Goal: Task Accomplishment & Management: Manage account settings

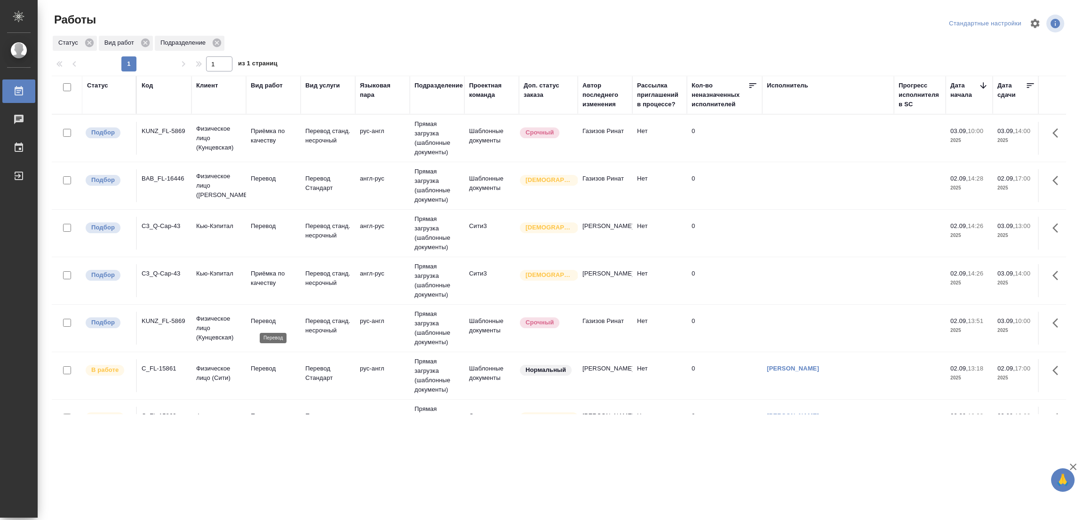
click at [256, 317] on p "Перевод" at bounding box center [273, 321] width 45 height 9
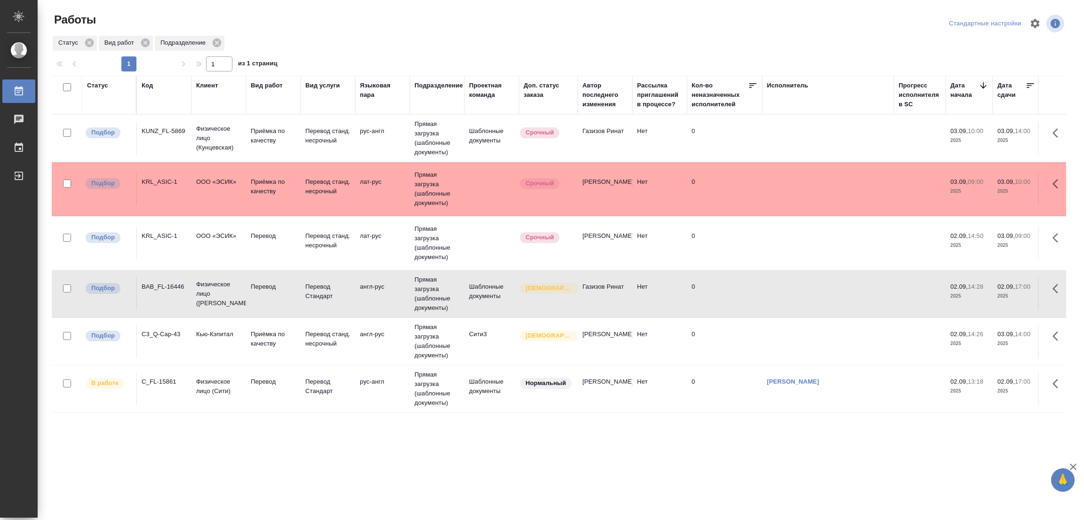
click at [269, 317] on tr "Подбор BAB_FL-16446 Физическое лицо (Бабушкинская) Перевод Перевод Стандарт анг…" at bounding box center [989, 295] width 1875 height 48
click at [266, 376] on td "Перевод" at bounding box center [273, 389] width 55 height 33
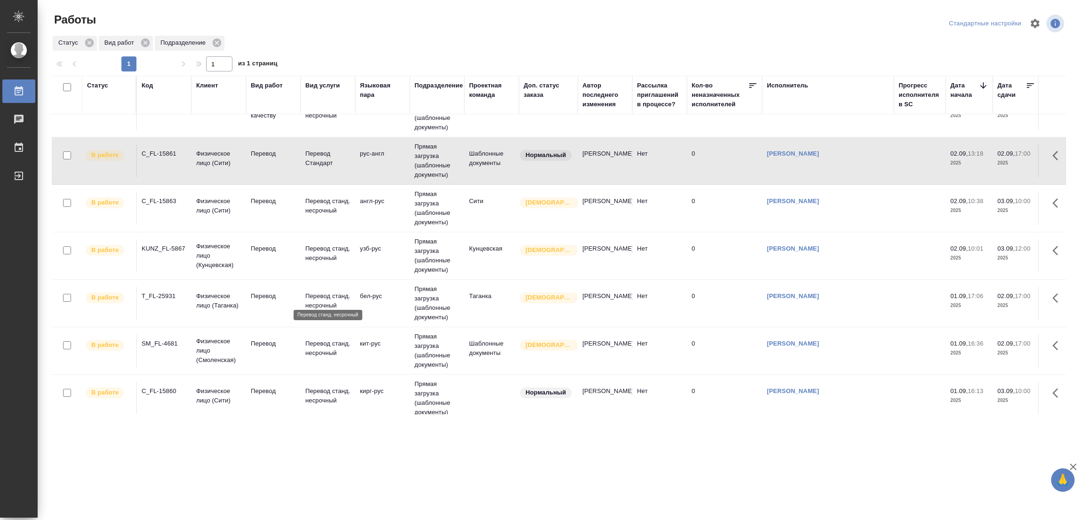
scroll to position [141, 0]
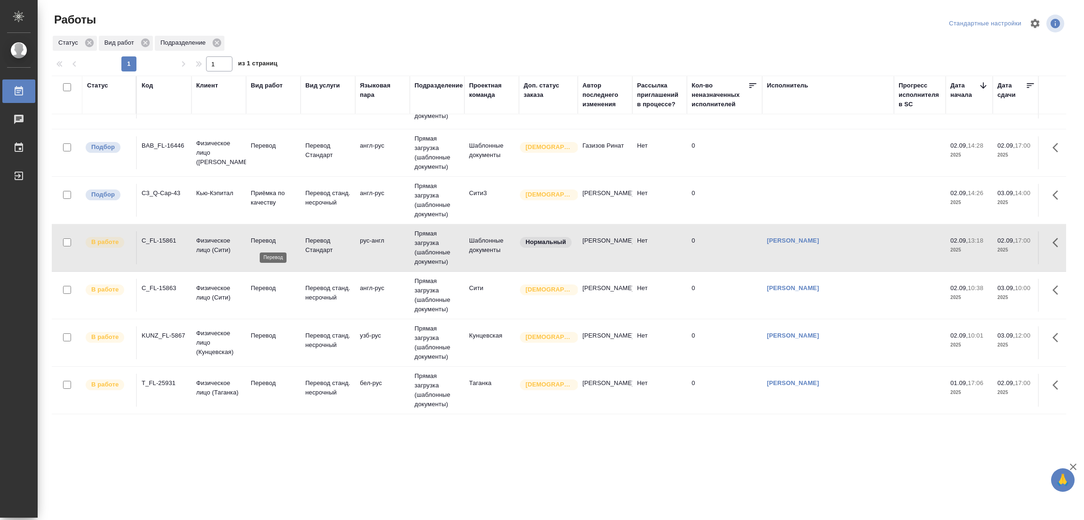
click at [273, 241] on p "Перевод" at bounding box center [273, 240] width 45 height 9
click at [263, 237] on p "Перевод" at bounding box center [273, 240] width 45 height 9
click at [258, 237] on p "Перевод" at bounding box center [273, 240] width 45 height 9
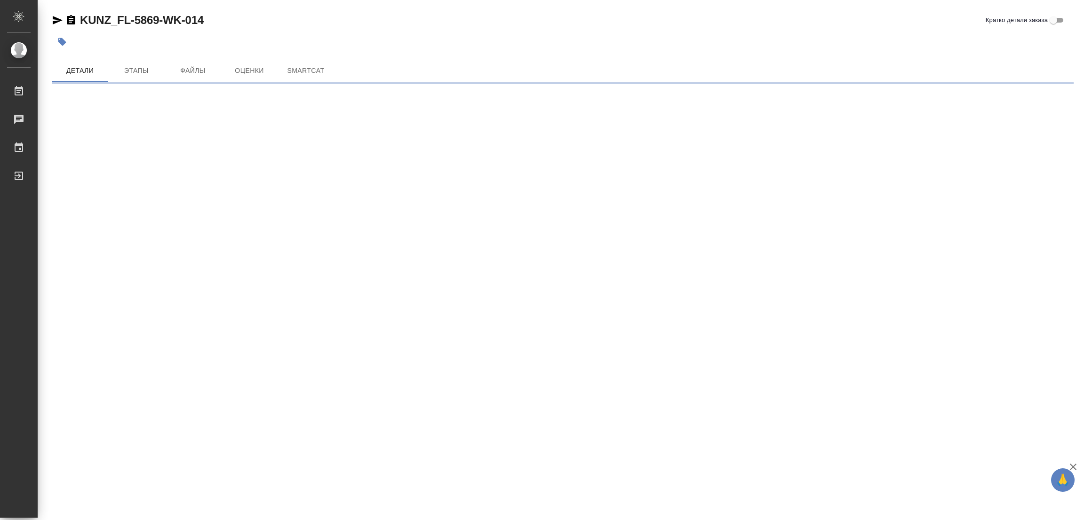
click at [384, 20] on div "KUNZ_FL-5869-WK-014 Кратко детали заказа" at bounding box center [563, 20] width 1022 height 15
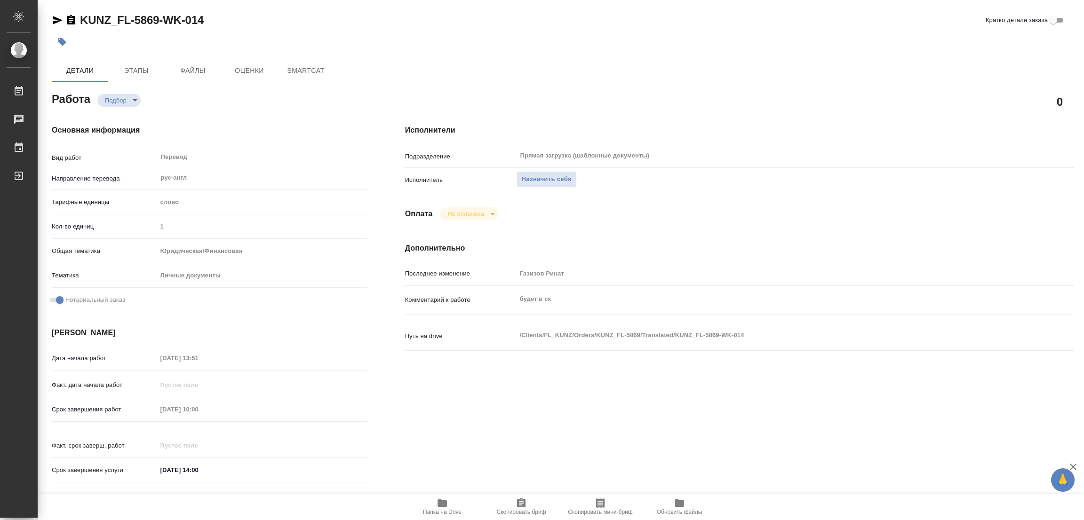
type textarea "x"
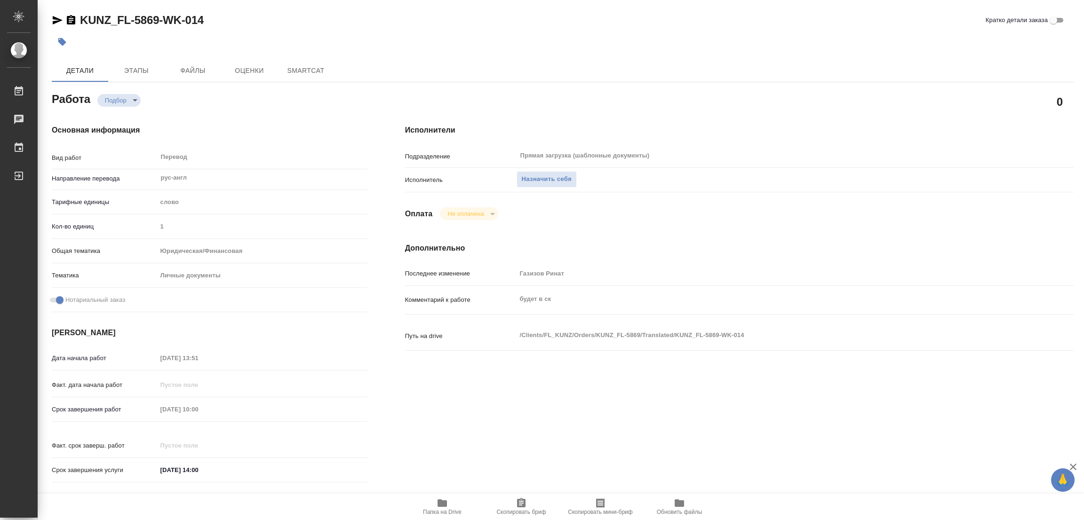
type textarea "x"
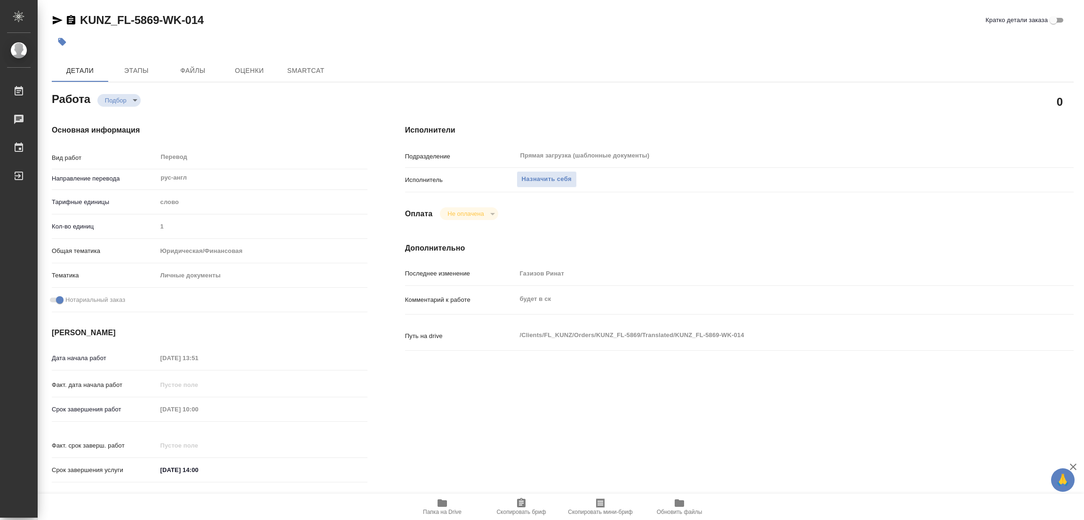
type textarea "x"
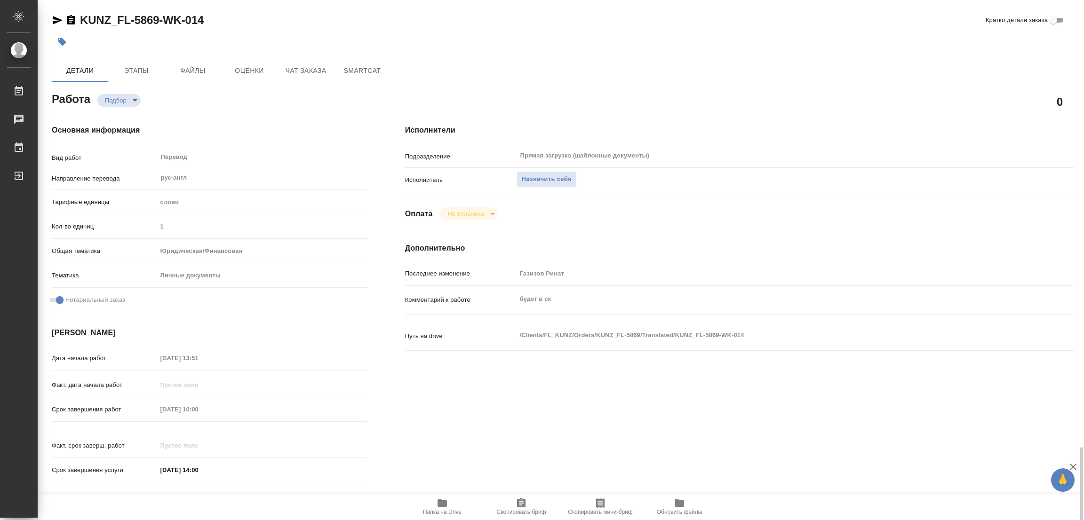
scroll to position [280, 0]
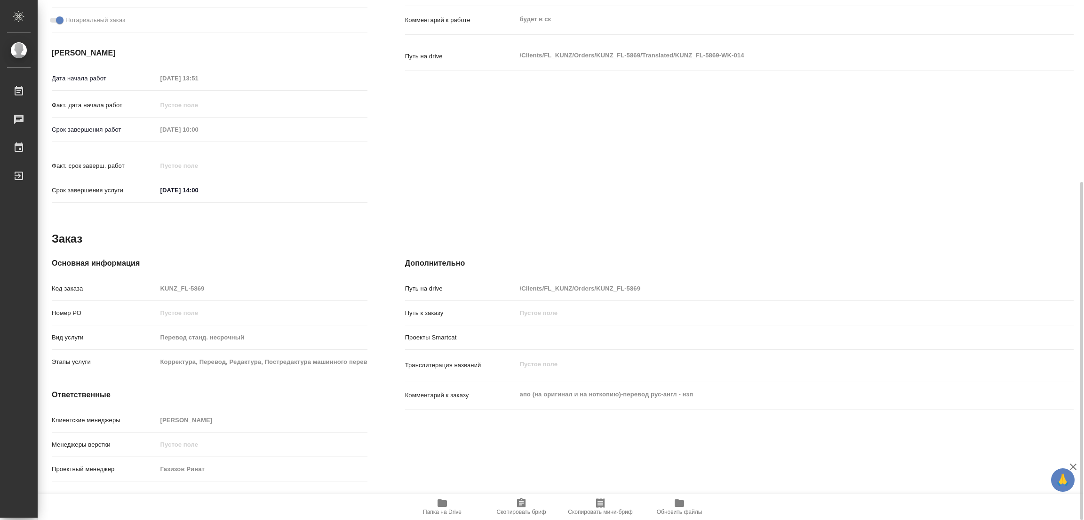
type textarea "x"
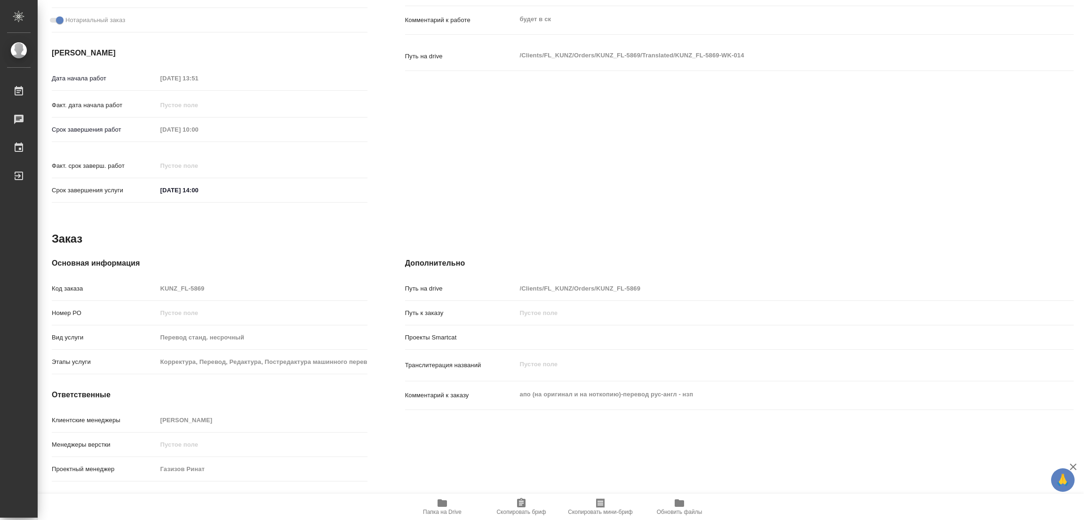
type textarea "x"
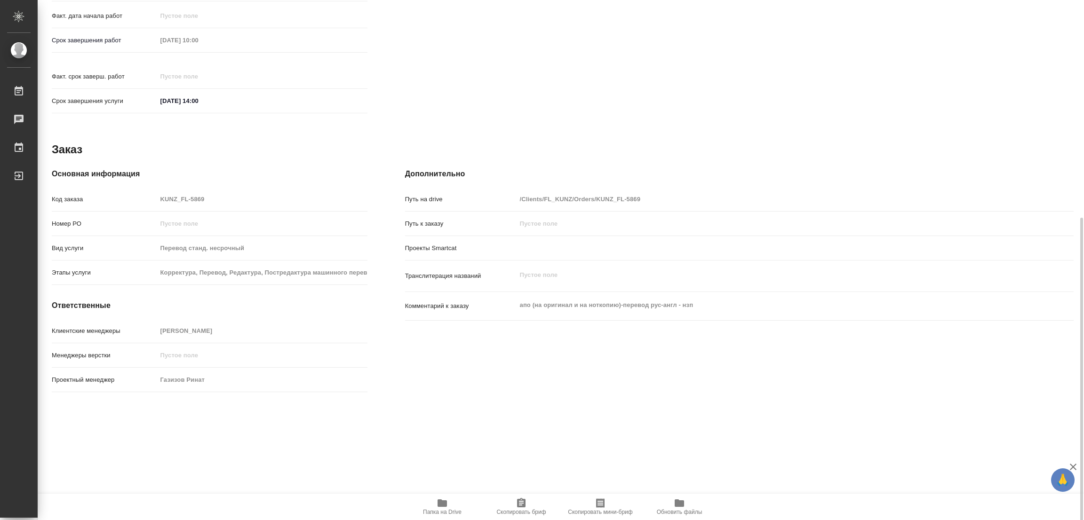
scroll to position [371, 0]
click at [435, 506] on span "Папка на Drive" at bounding box center [442, 507] width 68 height 18
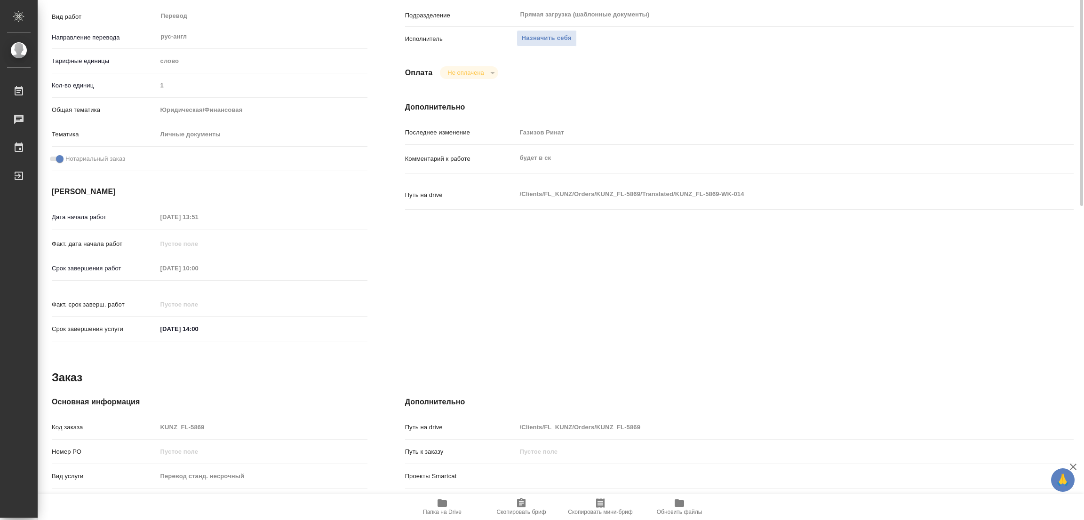
scroll to position [0, 0]
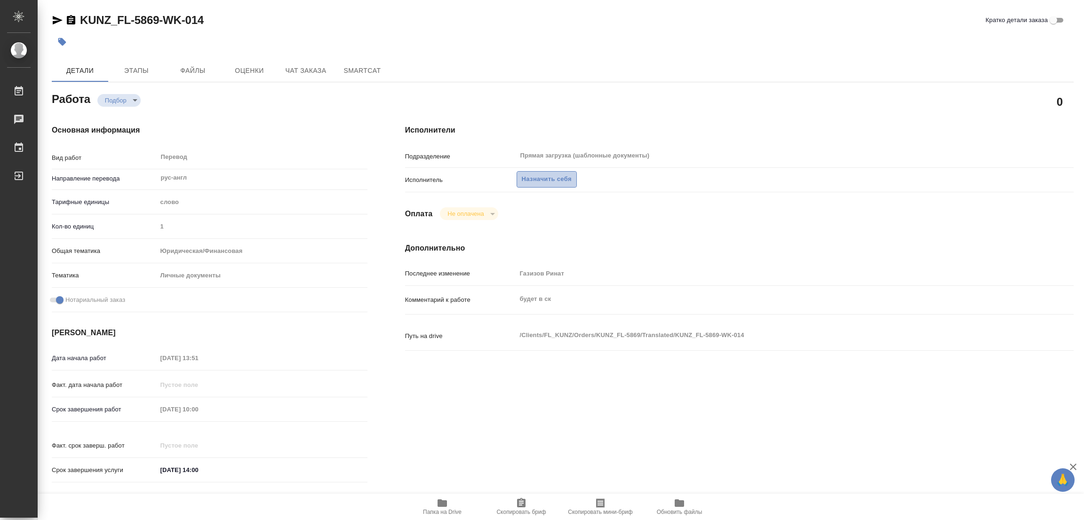
click at [535, 177] on span "Назначить себя" at bounding box center [547, 179] width 50 height 11
type textarea "x"
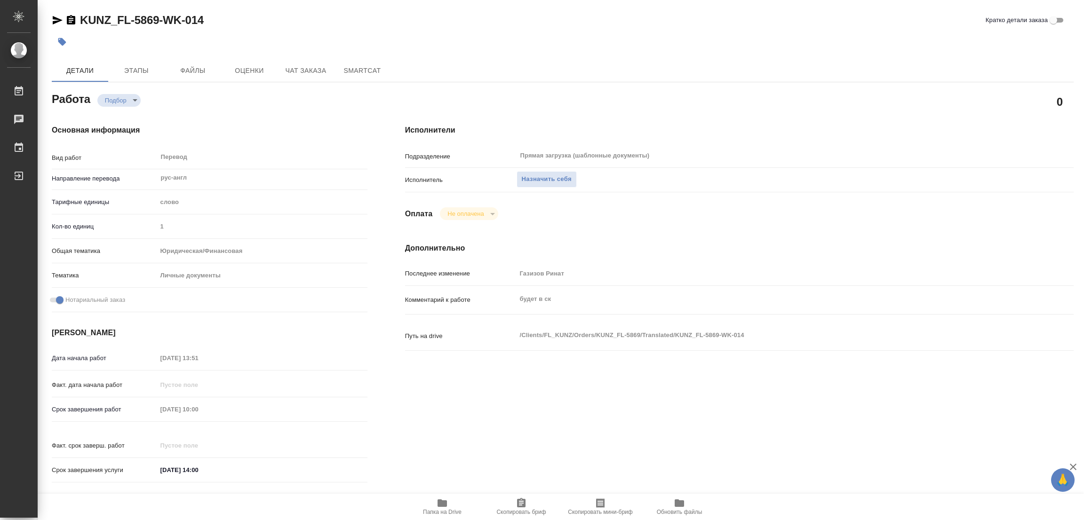
type textarea "x"
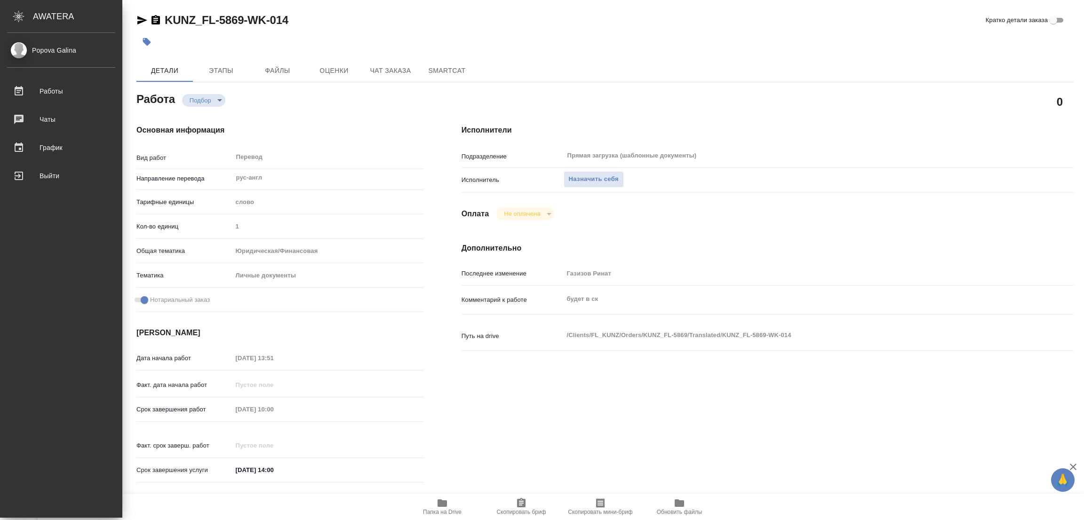
type textarea "x"
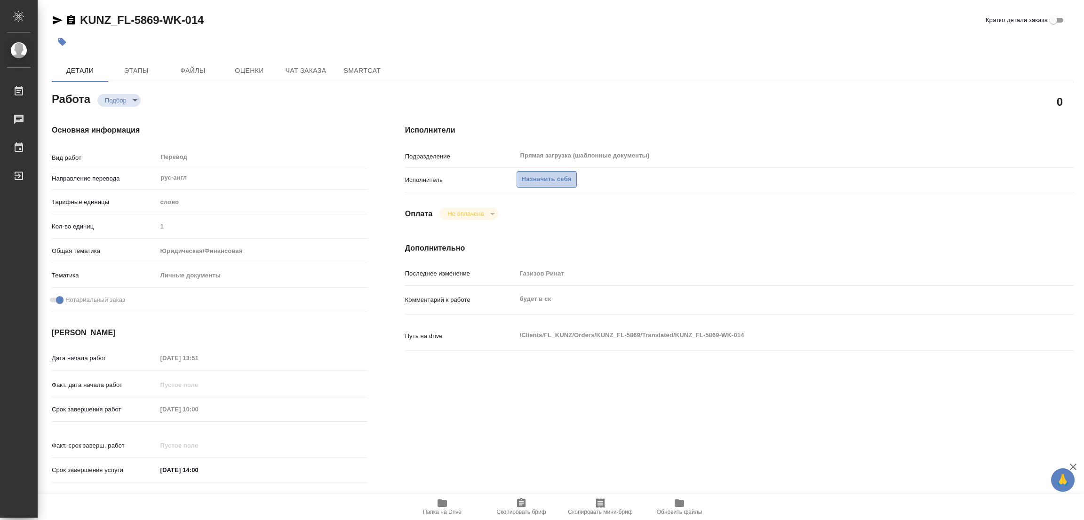
click at [537, 176] on span "Назначить себя" at bounding box center [547, 179] width 50 height 11
click at [535, 174] on span "Назначить себя" at bounding box center [547, 179] width 50 height 11
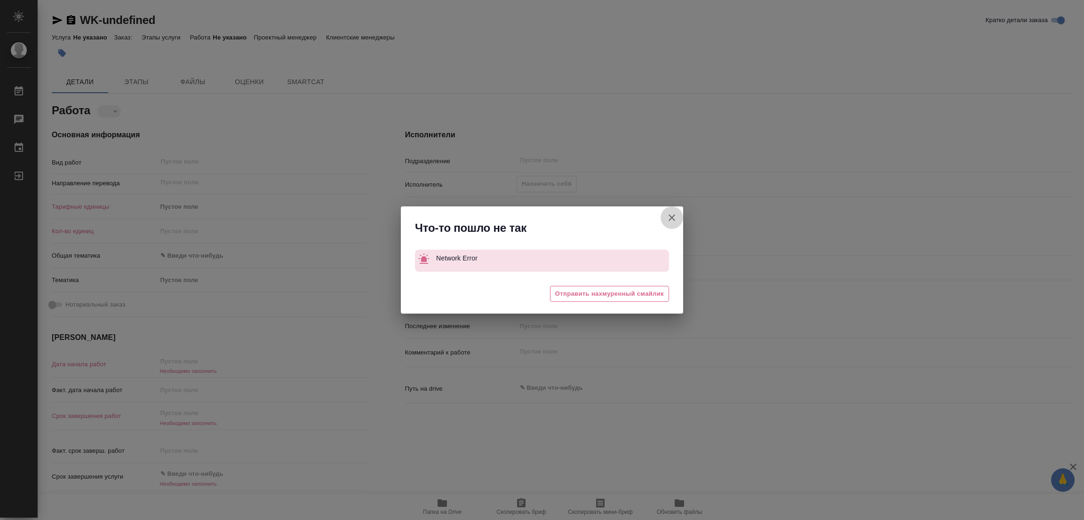
click at [673, 216] on icon "button" at bounding box center [671, 217] width 11 height 11
type textarea "x"
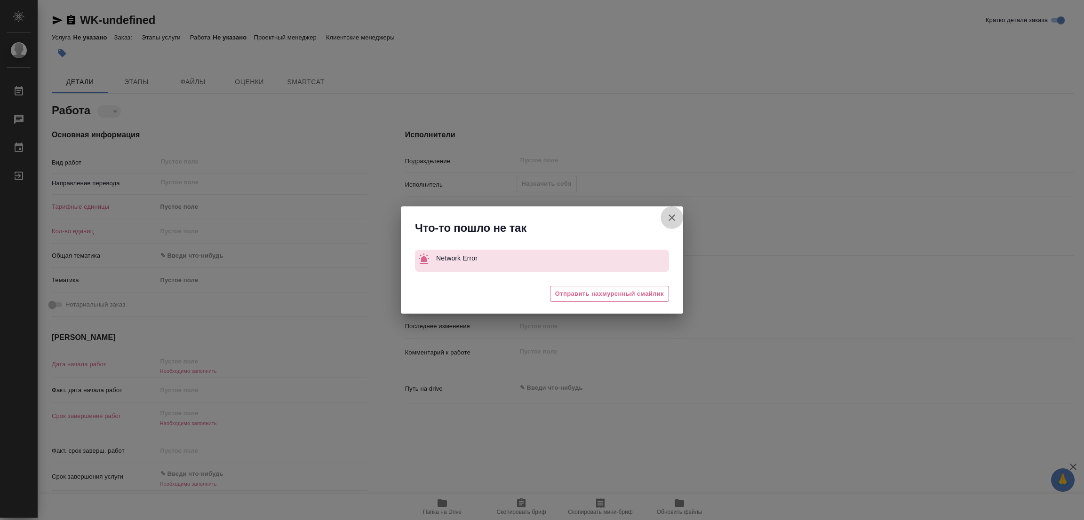
type textarea "x"
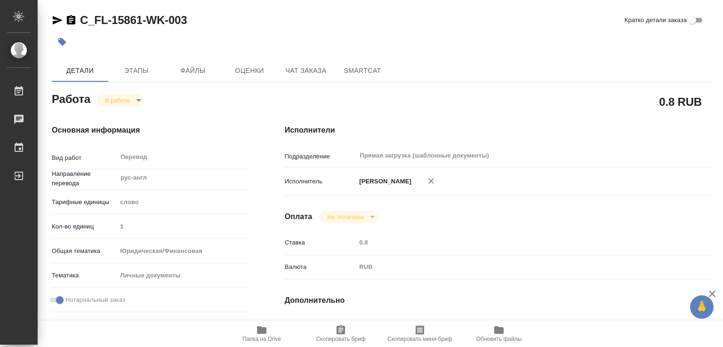
type textarea "x"
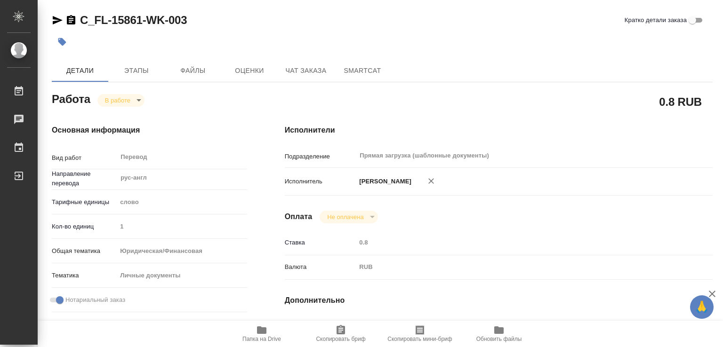
type textarea "x"
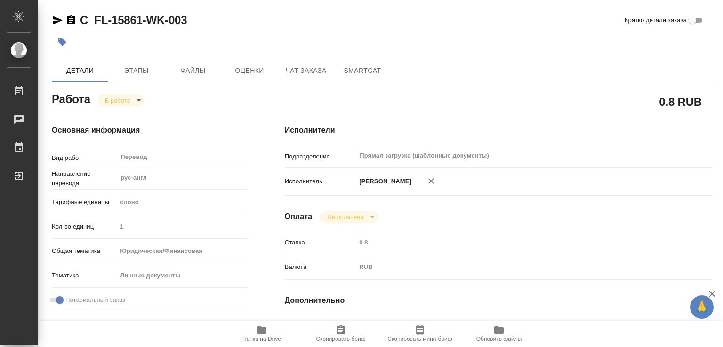
type textarea "x"
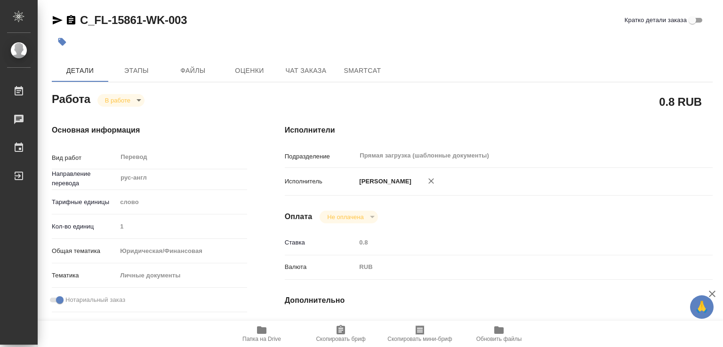
type textarea "x"
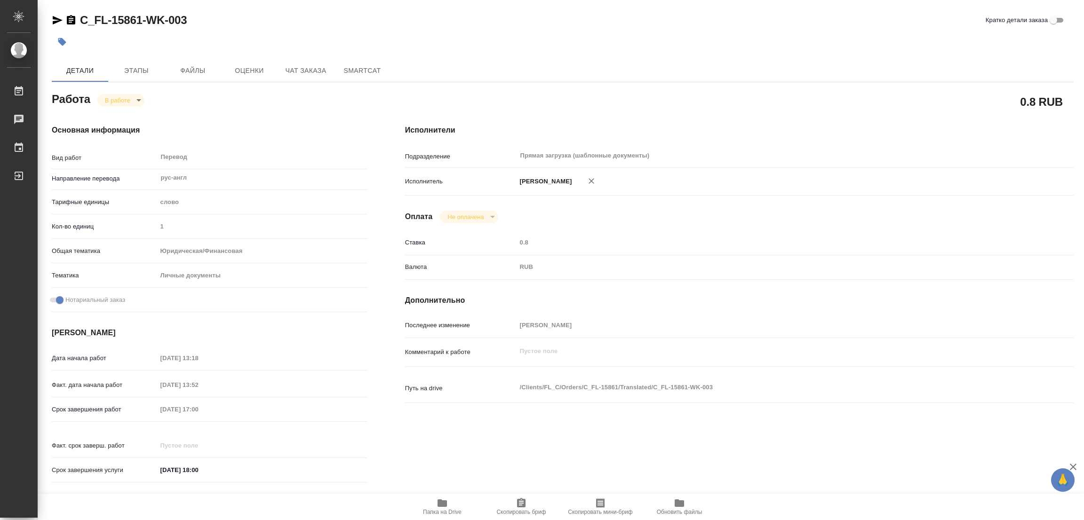
type textarea "x"
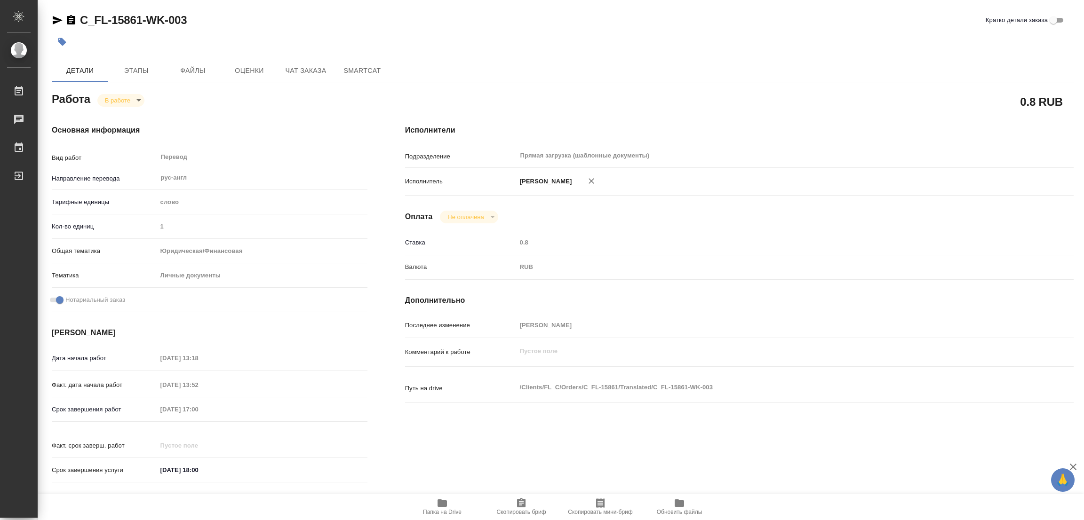
type textarea "x"
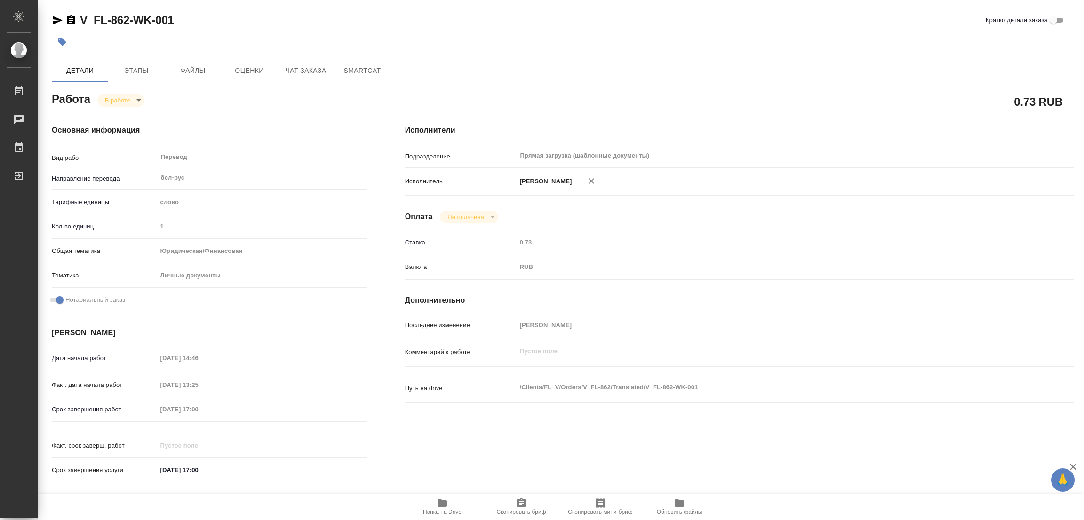
click at [569, 35] on div at bounding box center [392, 42] width 681 height 21
click at [140, 70] on span "Этапы" at bounding box center [136, 71] width 45 height 12
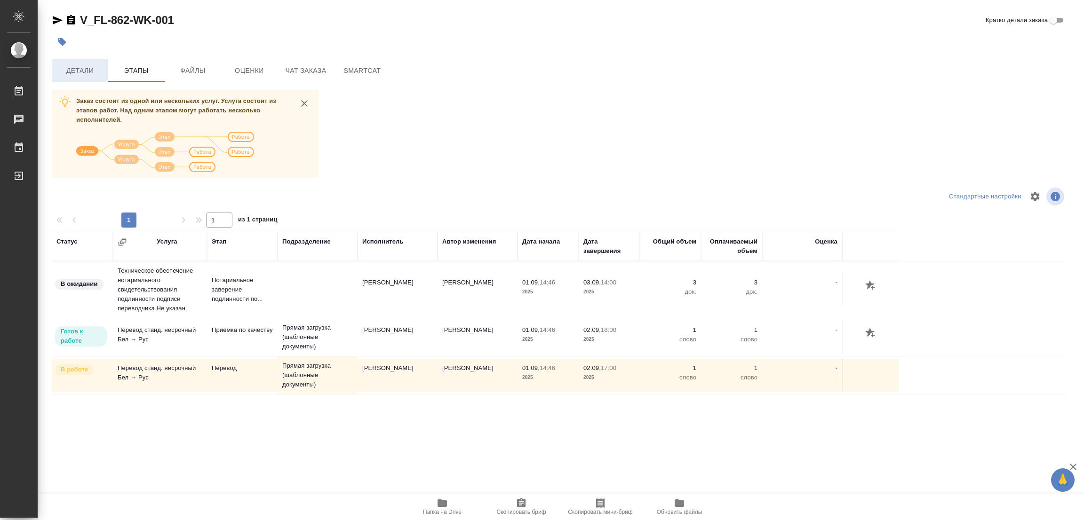
click at [76, 72] on span "Детали" at bounding box center [79, 71] width 45 height 12
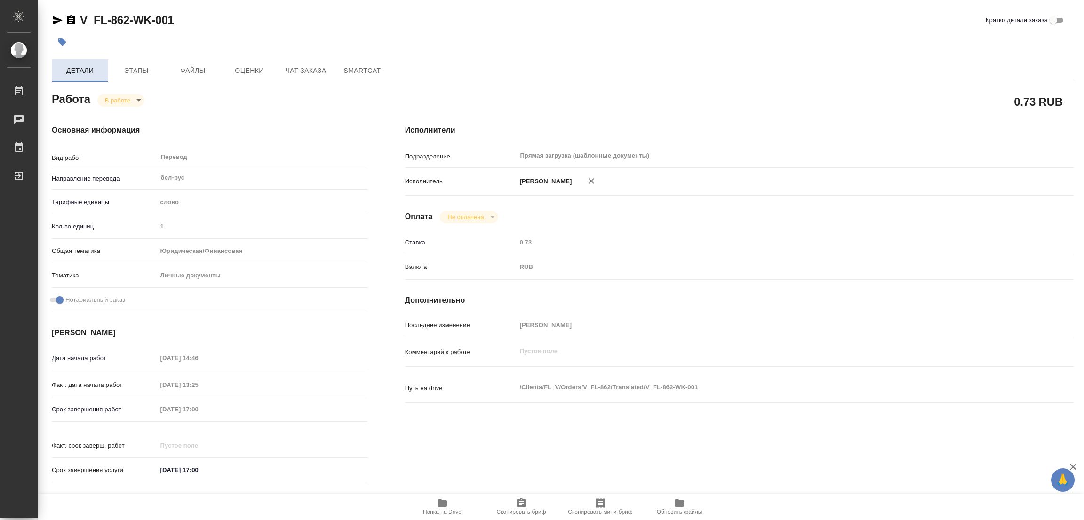
type textarea "x"
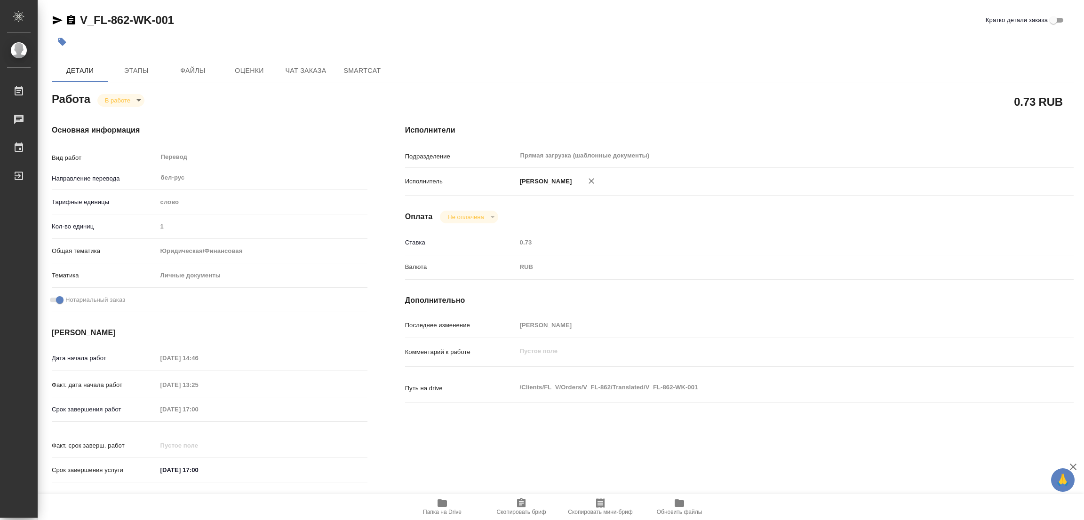
type textarea "x"
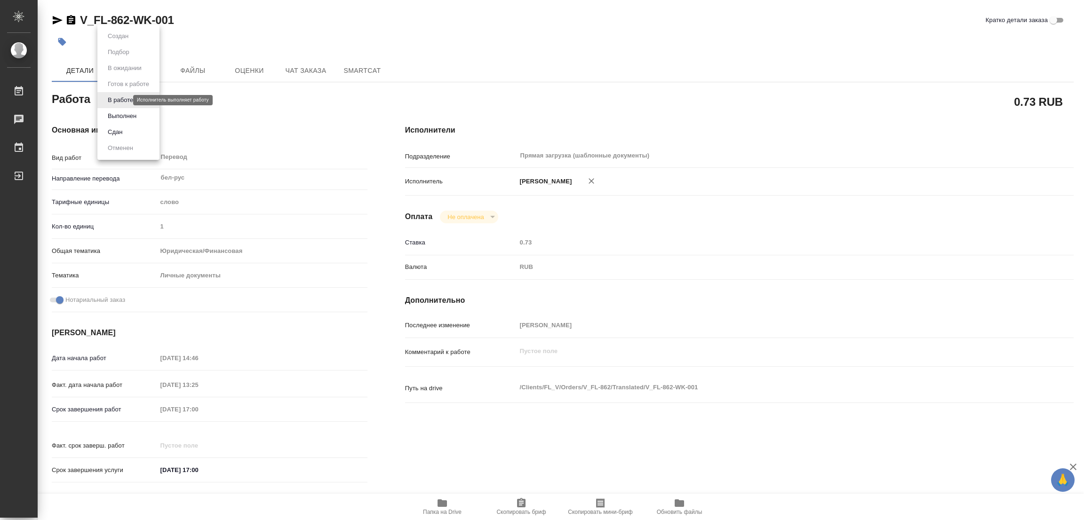
click at [120, 103] on body "🙏 .cls-1 fill:#fff; AWATERA Popova Galina Работы 0 Чаты График Выйти V_FL-862-W…" at bounding box center [542, 260] width 1084 height 520
type textarea "x"
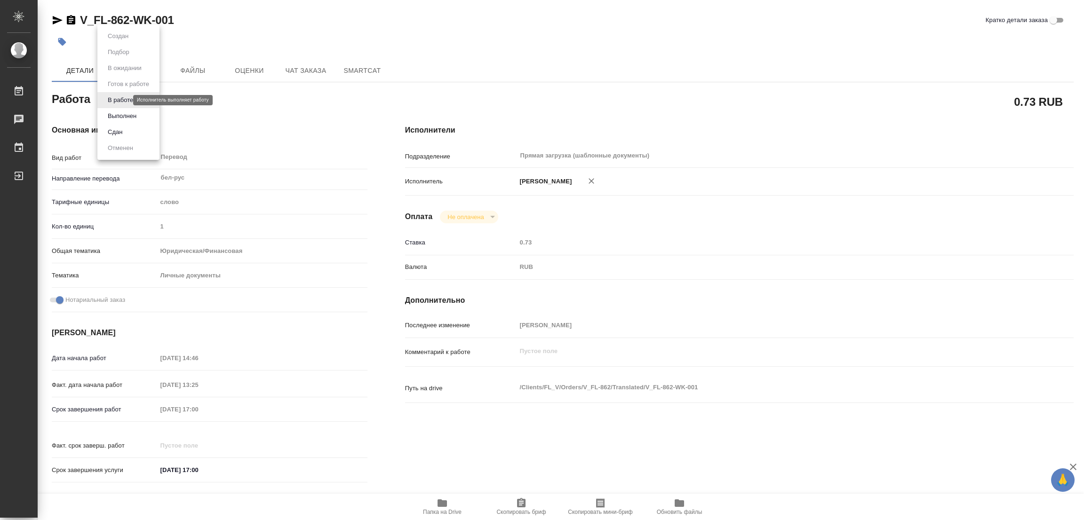
type textarea "x"
click at [122, 111] on button "Выполнен" at bounding box center [122, 116] width 34 height 10
click at [64, 40] on icon "button" at bounding box center [61, 41] width 9 height 9
type textarea "x"
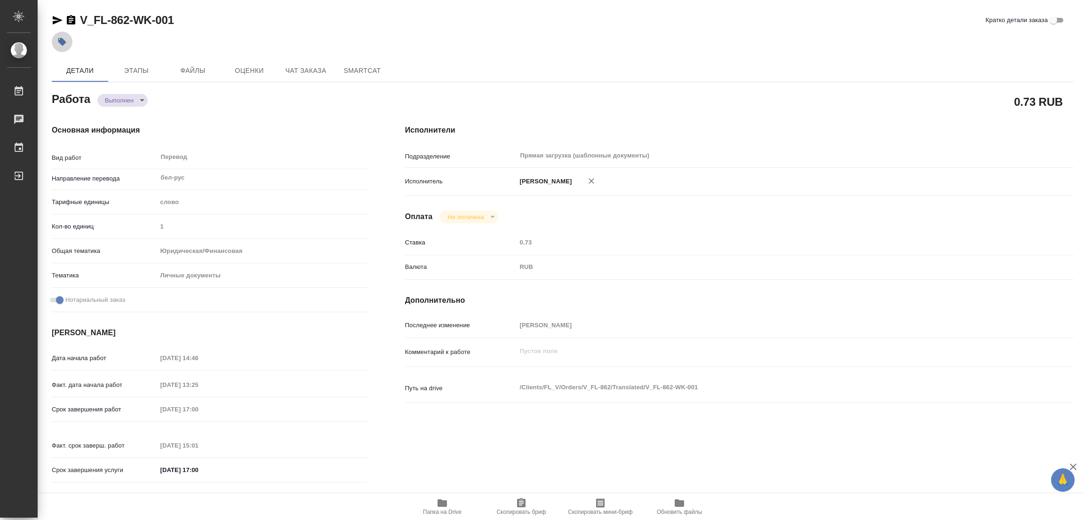
type textarea "x"
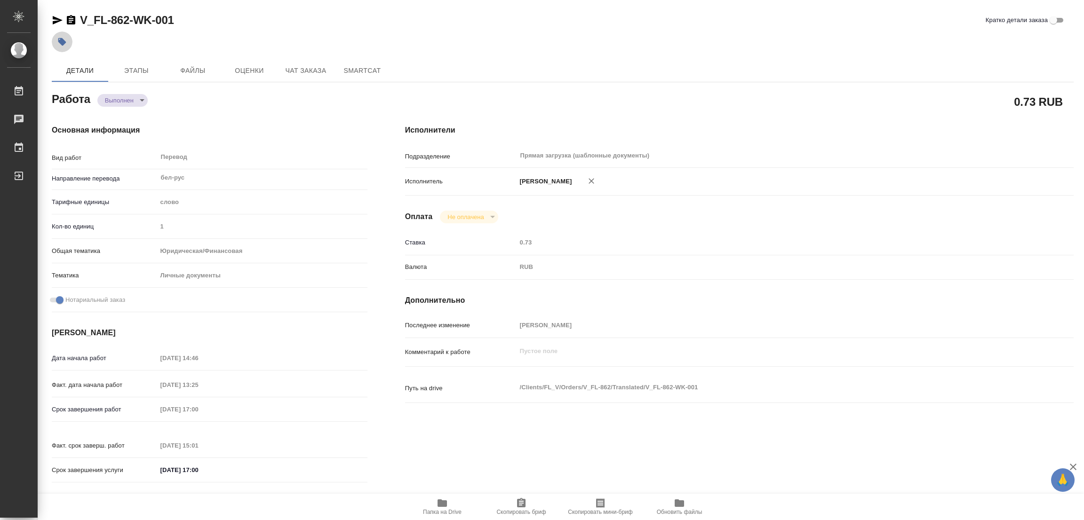
type textarea "x"
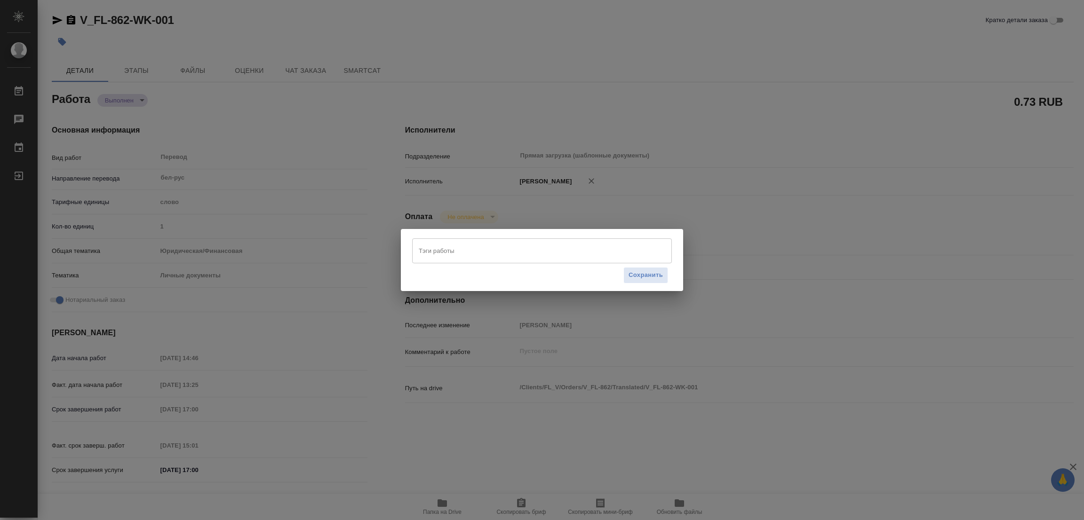
type textarea "x"
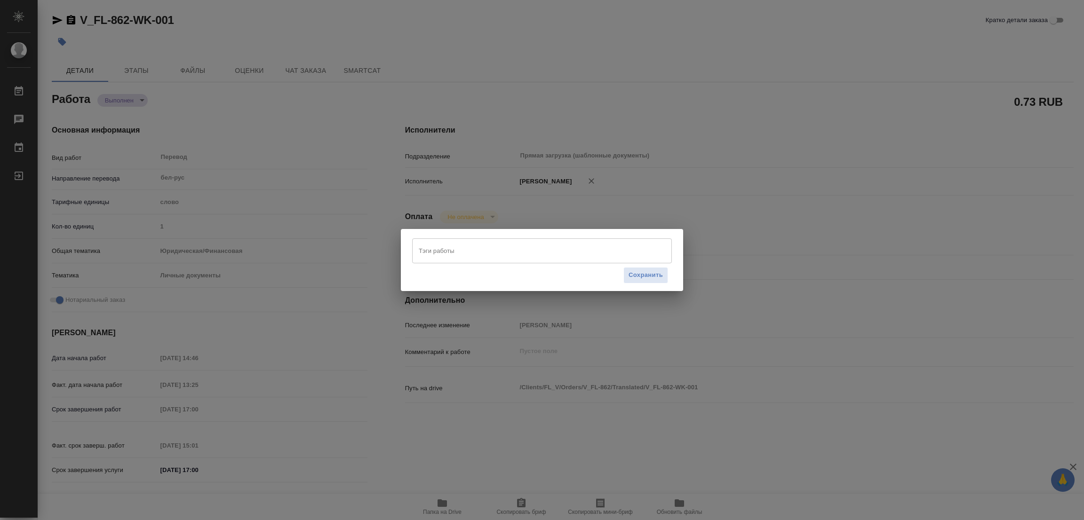
click at [433, 251] on input "Тэги работы" at bounding box center [532, 251] width 233 height 16
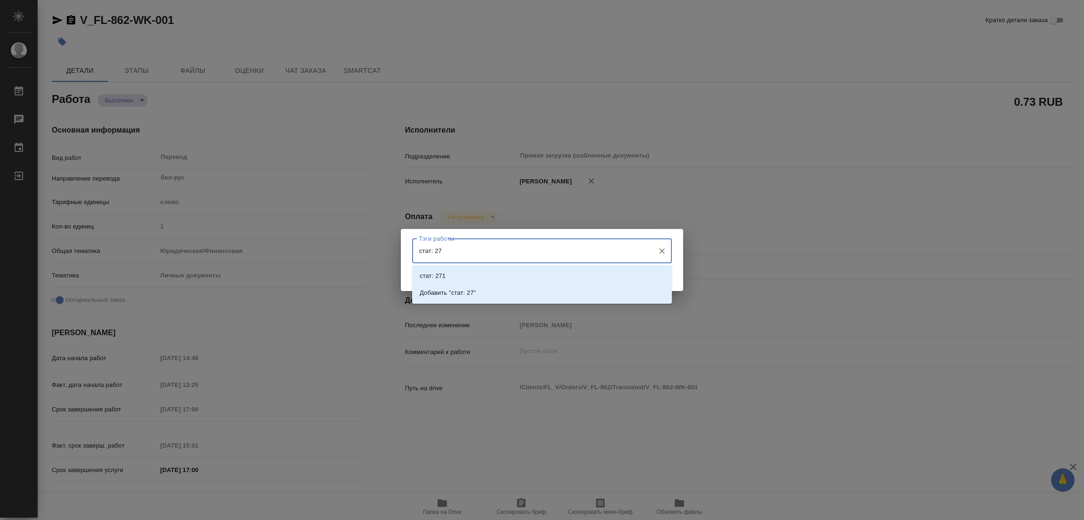
type input "стат: 275"
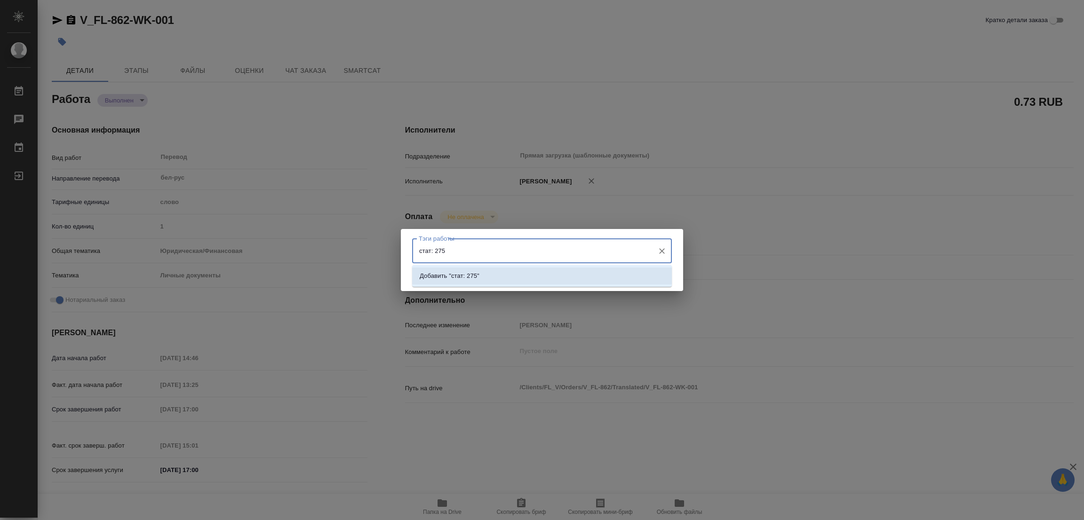
click at [461, 277] on p "Добавить "стат: 275"" at bounding box center [450, 276] width 60 height 9
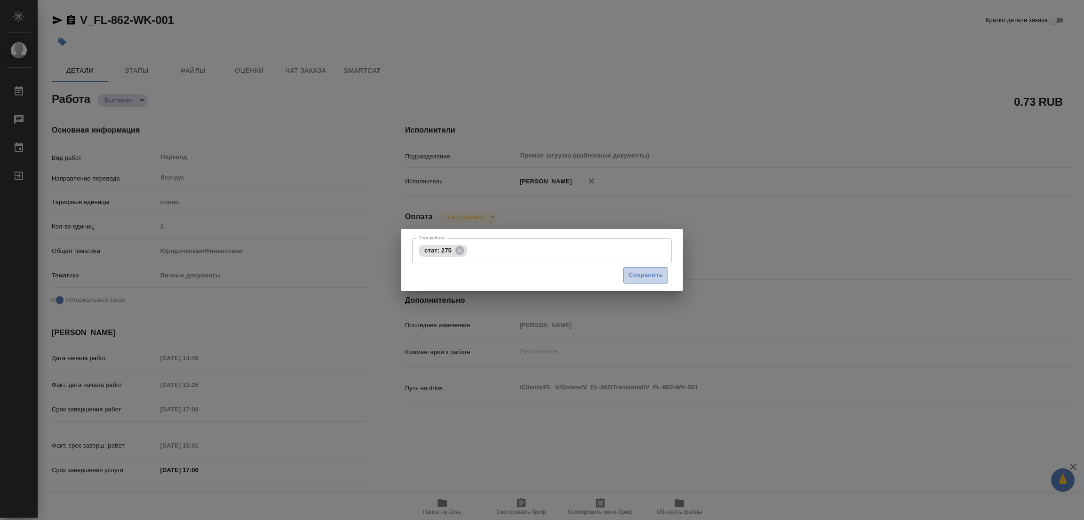
click at [639, 272] on span "Сохранить" at bounding box center [646, 275] width 34 height 11
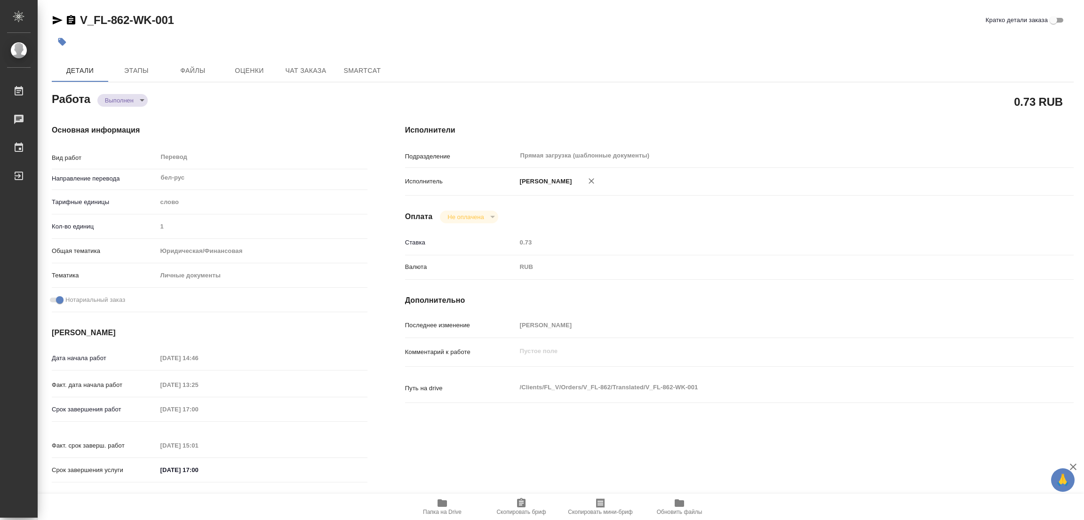
type input "completed"
type textarea "Перевод"
type textarea "x"
type input "бел-рус"
type input "5a8b1489cc6b4906c91bfd90"
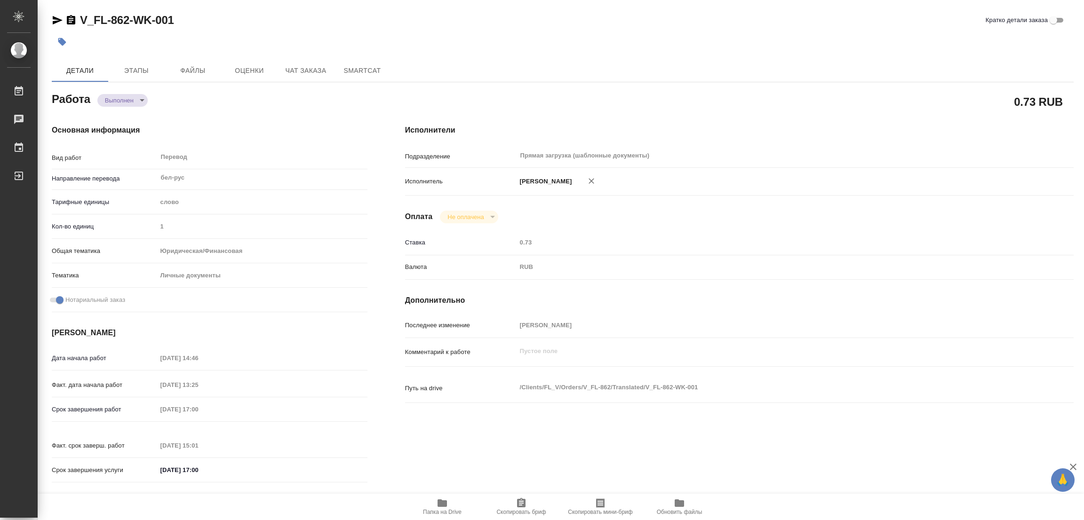
type input "1"
type input "yr-fn"
type input "5a8b8b956a9677013d343cfe"
checkbox input "true"
type input "01.09.2025 14:46"
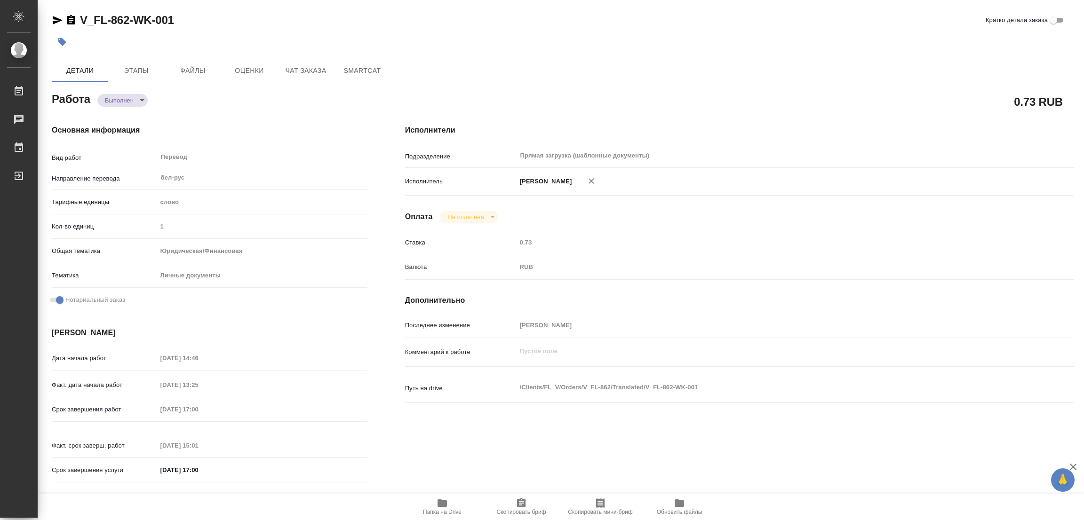
type input "02.09.2025 13:25"
type input "[DATE] 17:00"
type input "02.09.2025 15:01"
type input "03.09.2025 17:00"
type input "Прямая загрузка (шаблонные документы)"
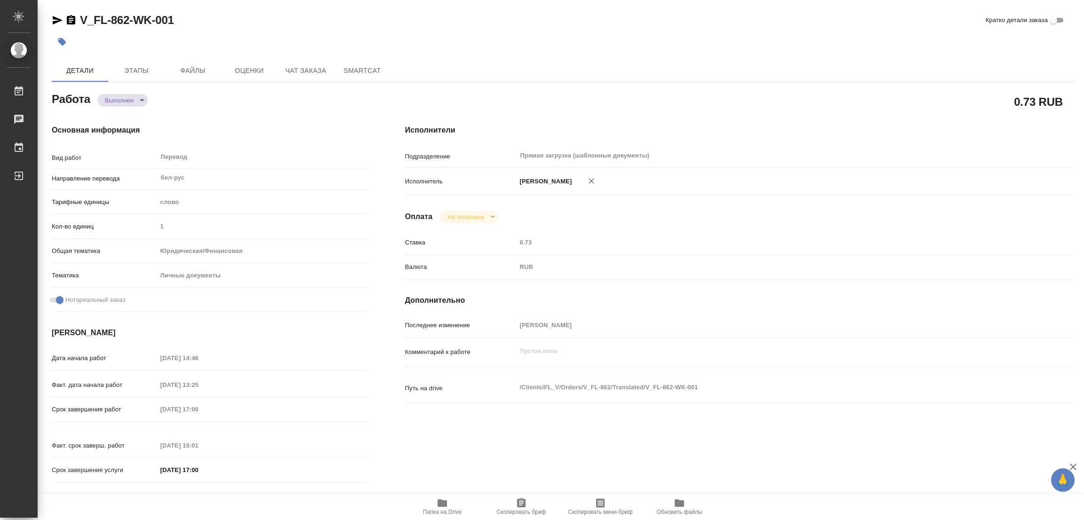
type input "notPayed"
type input "0.73"
type input "RUB"
type input "[PERSON_NAME]"
type textarea "x"
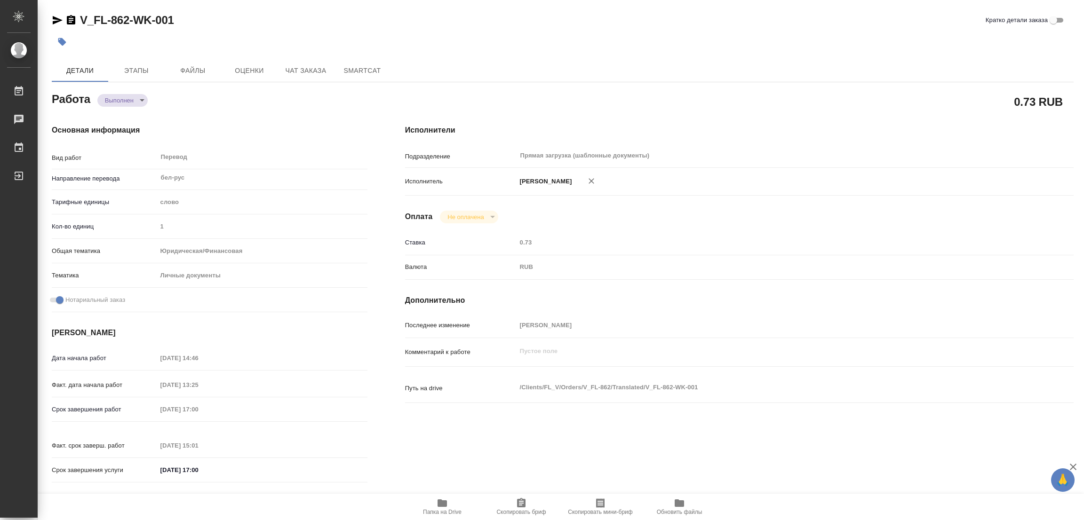
type textarea "/Clients/FL_V/Orders/V_FL-862/Translated/V_FL-862-WK-001"
type textarea "x"
type input "V_FL-862"
type input "Перевод станд. несрочный"
type input "Редактура, Приёмка по качеству, Постредактура машинного перевода, Перевод, Корр…"
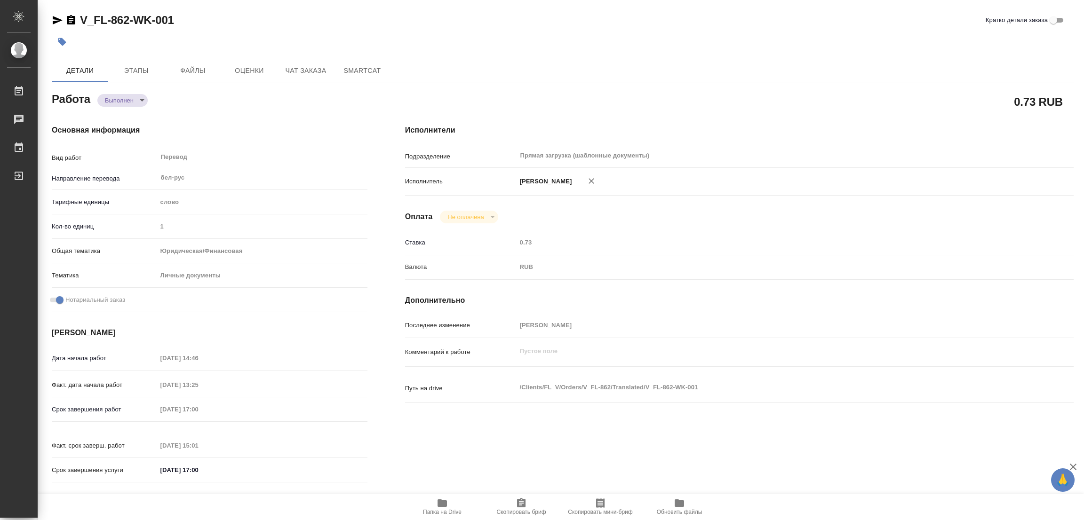
type input "Антонова Кристина, Касымов Тимур"
type input "/Clients/FL_V/Orders/V_FL-862"
type textarea "x"
type textarea "Под нот, для ММЦ "Подольск""
type textarea "x"
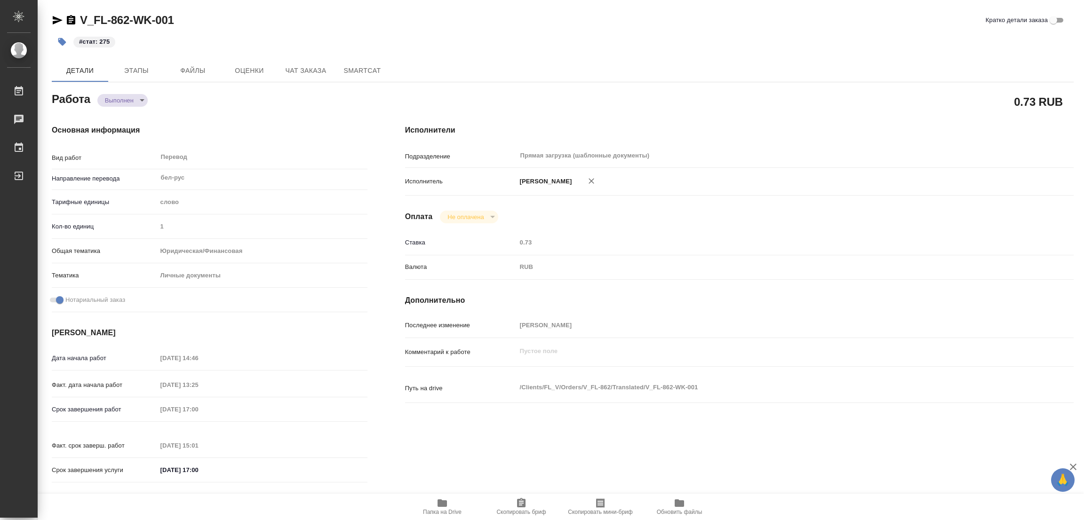
type textarea "x"
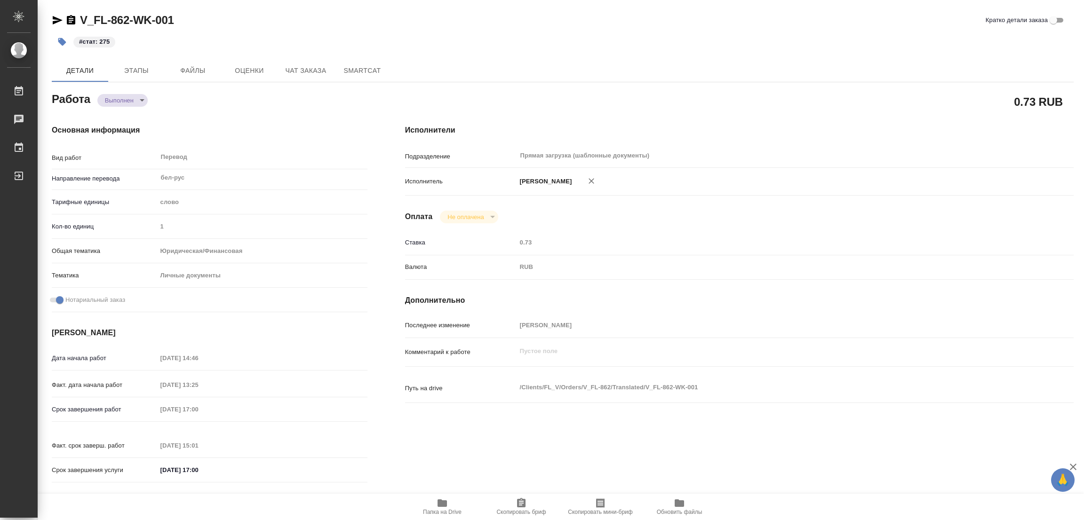
type textarea "x"
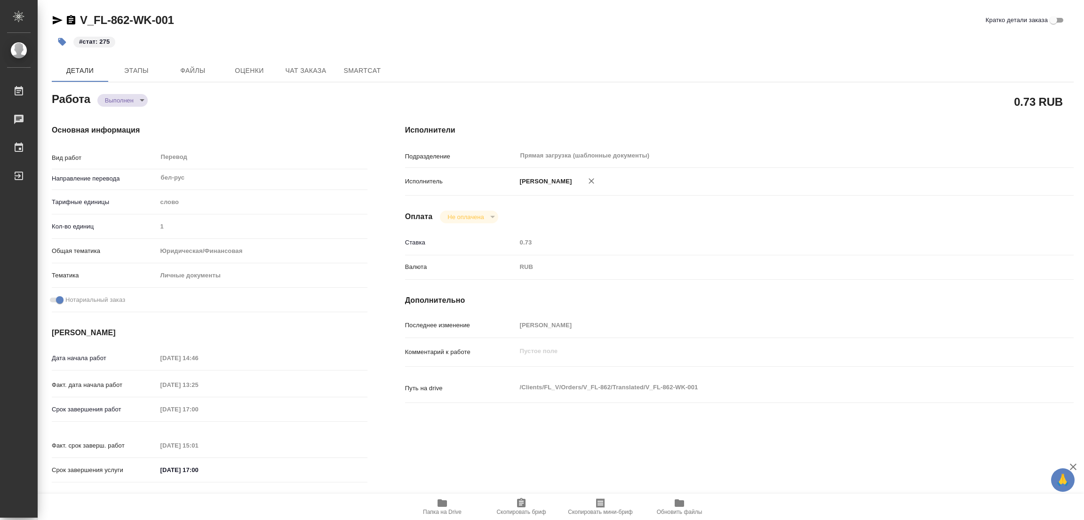
type textarea "x"
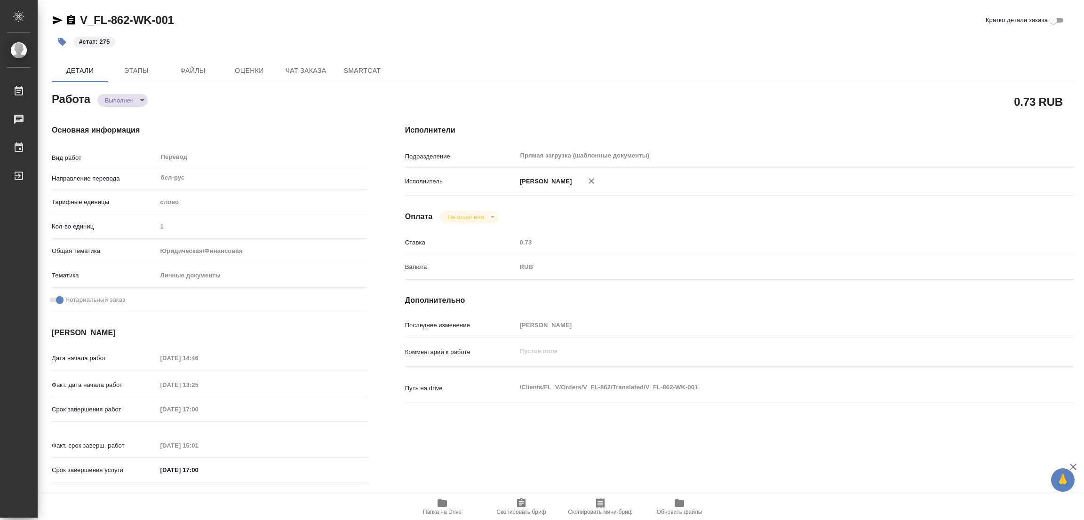
type textarea "x"
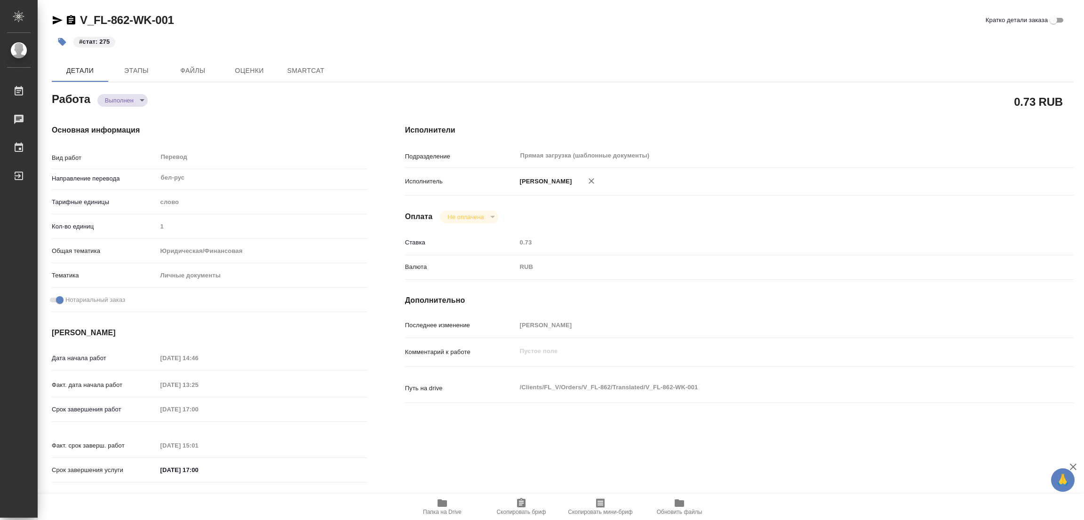
type textarea "x"
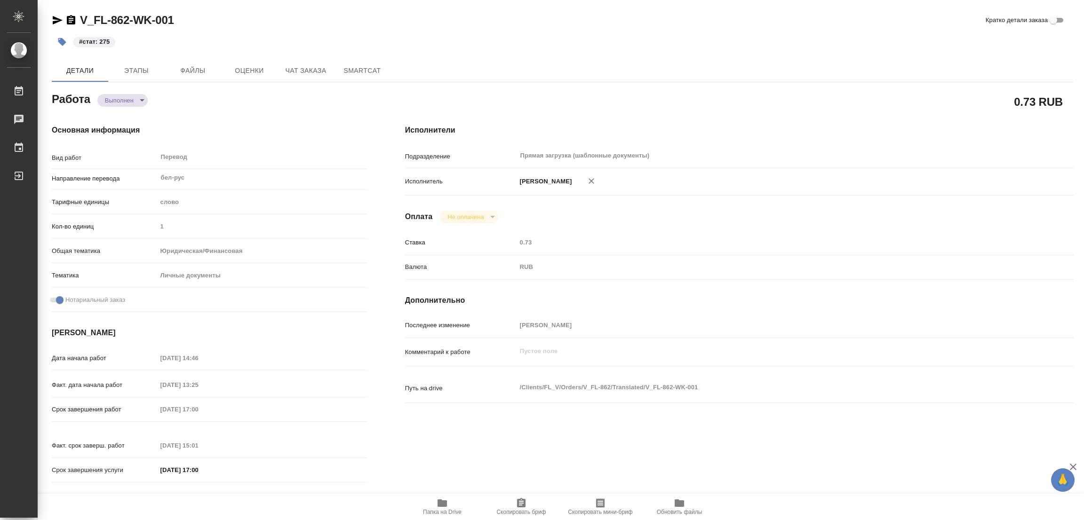
type textarea "x"
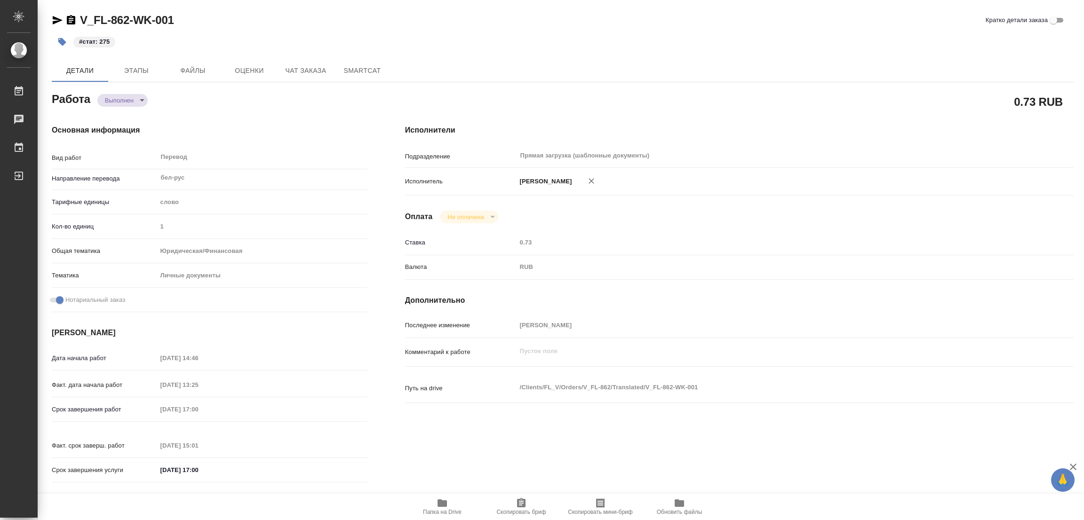
type textarea "x"
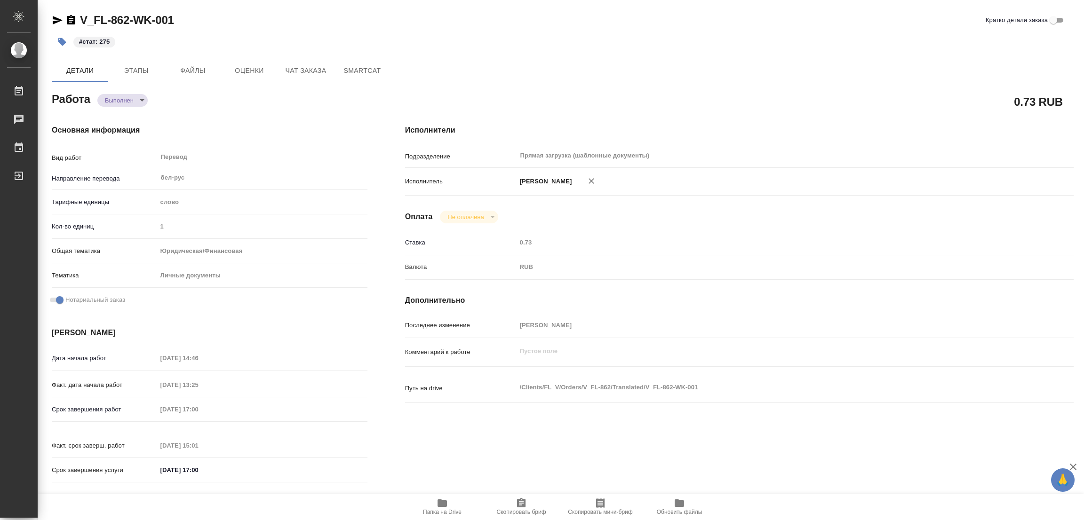
type textarea "x"
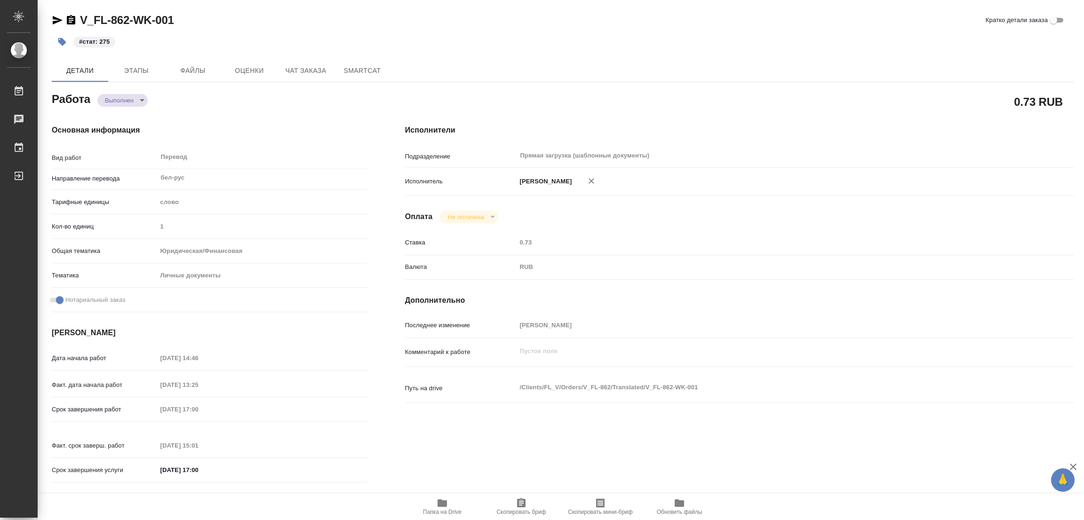
type textarea "x"
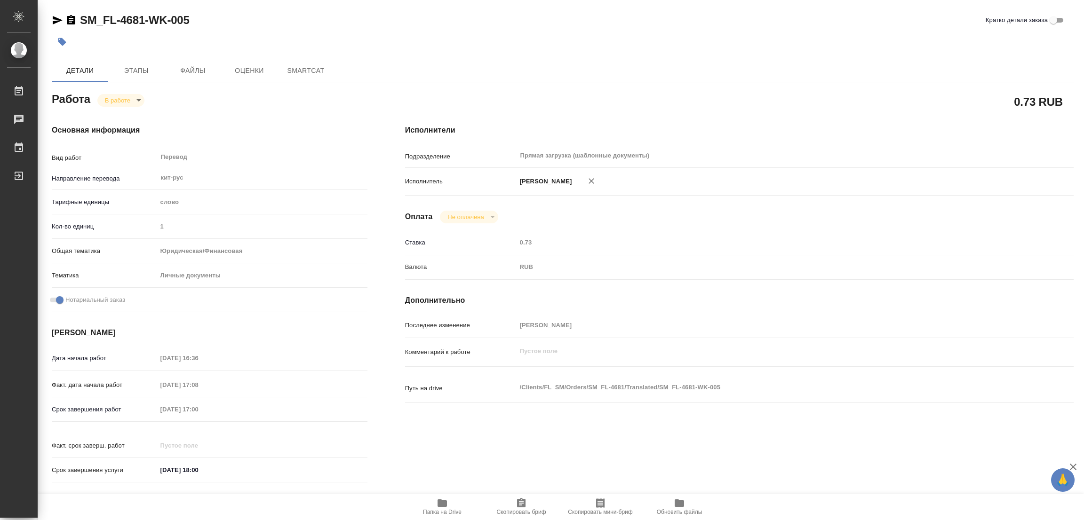
type textarea "x"
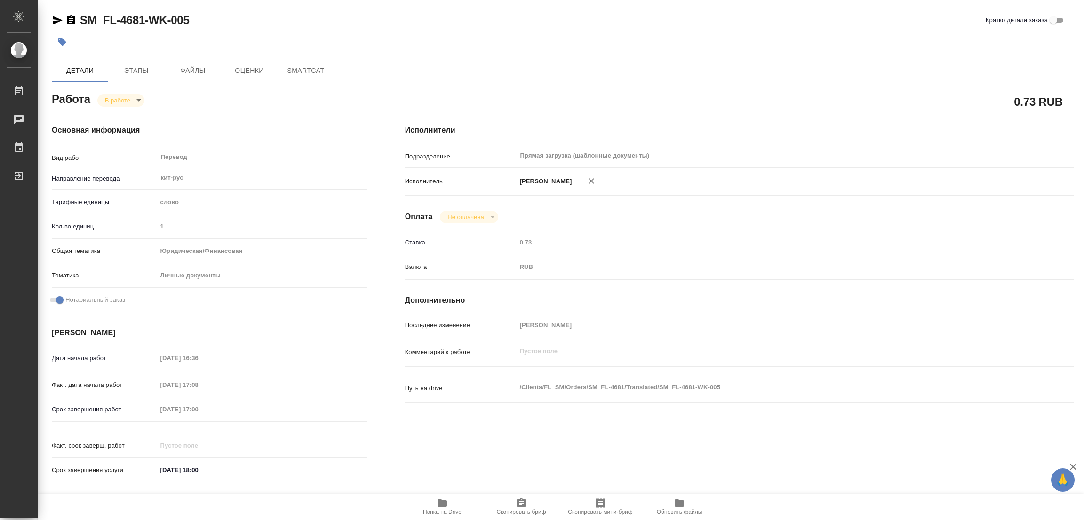
type textarea "x"
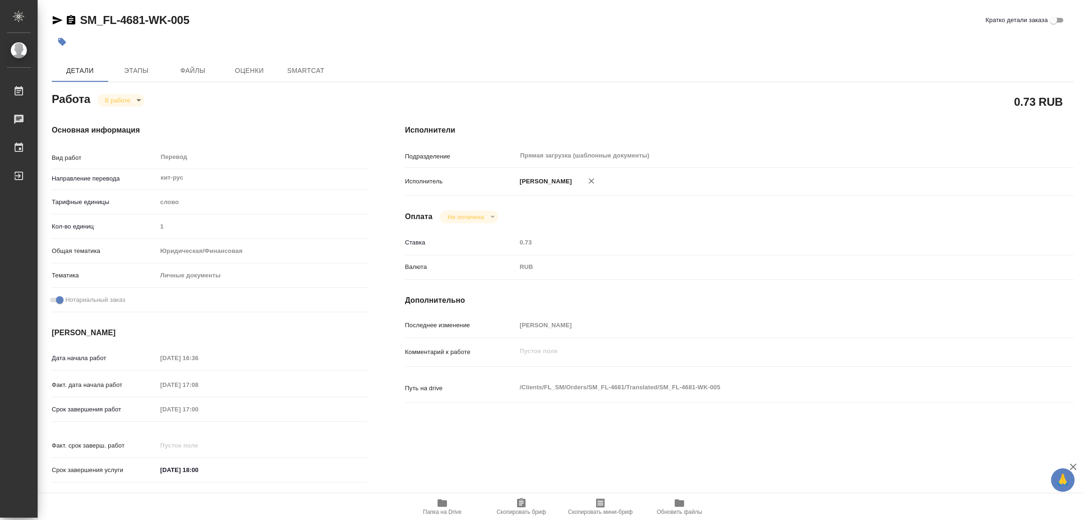
type textarea "x"
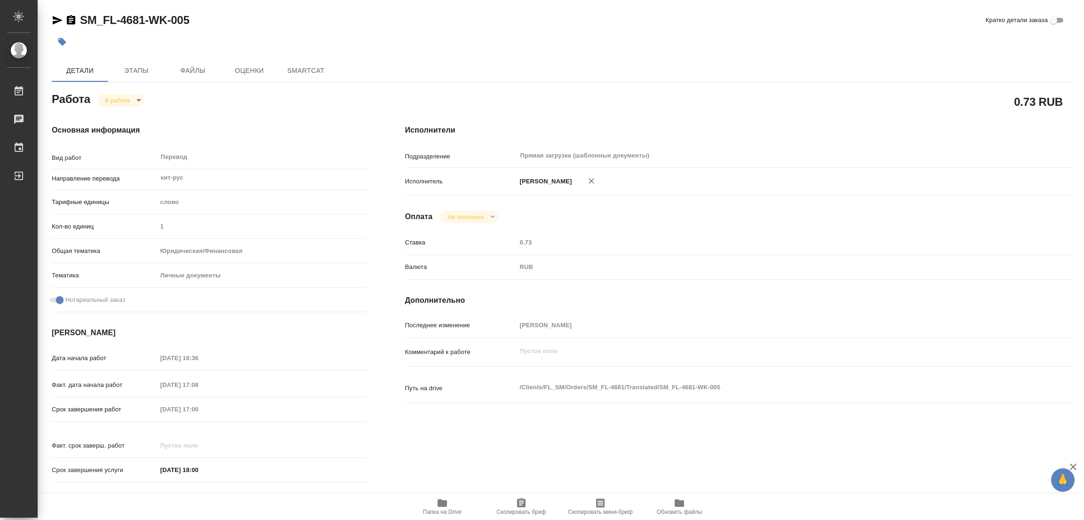
type textarea "x"
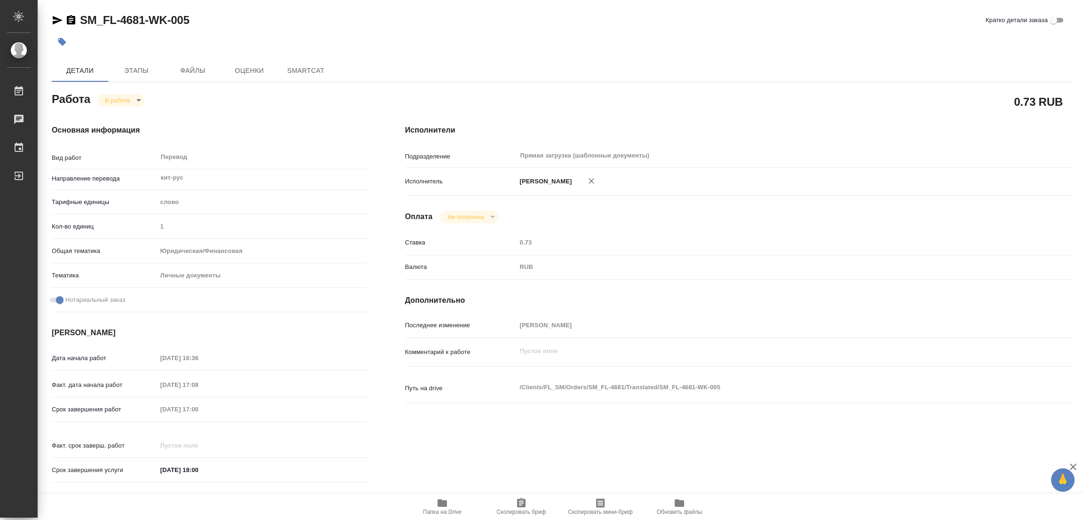
type textarea "x"
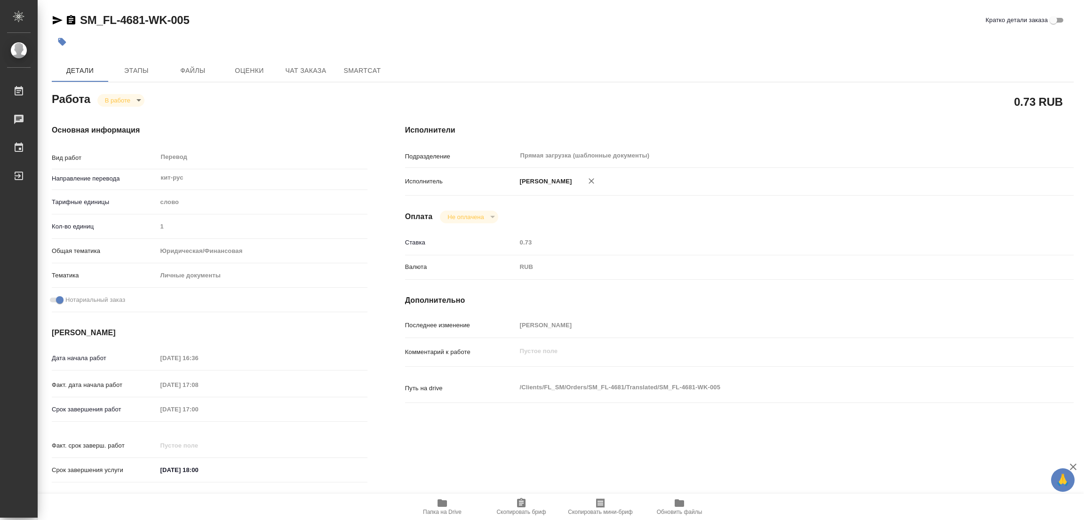
click at [440, 505] on icon "button" at bounding box center [442, 504] width 9 height 8
type textarea "x"
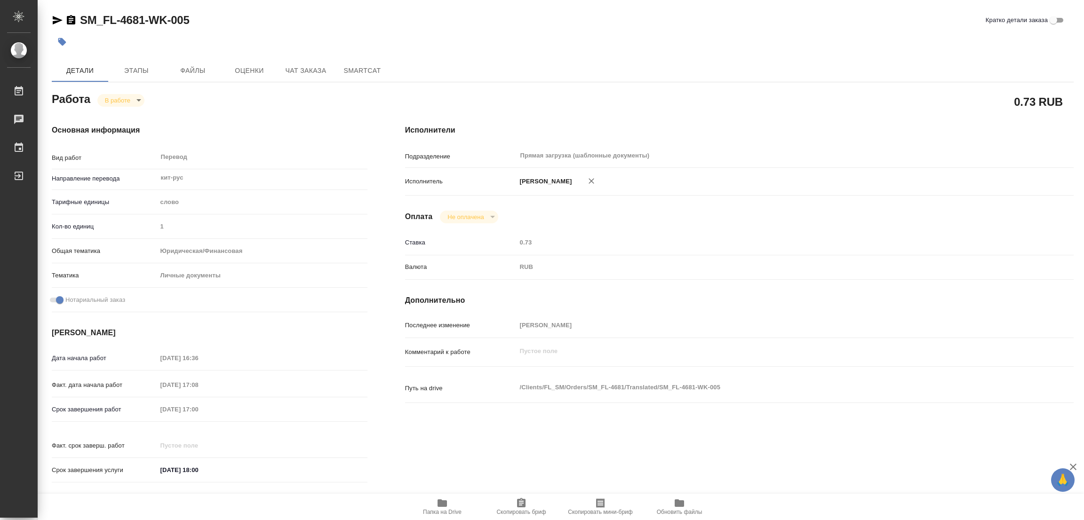
type textarea "x"
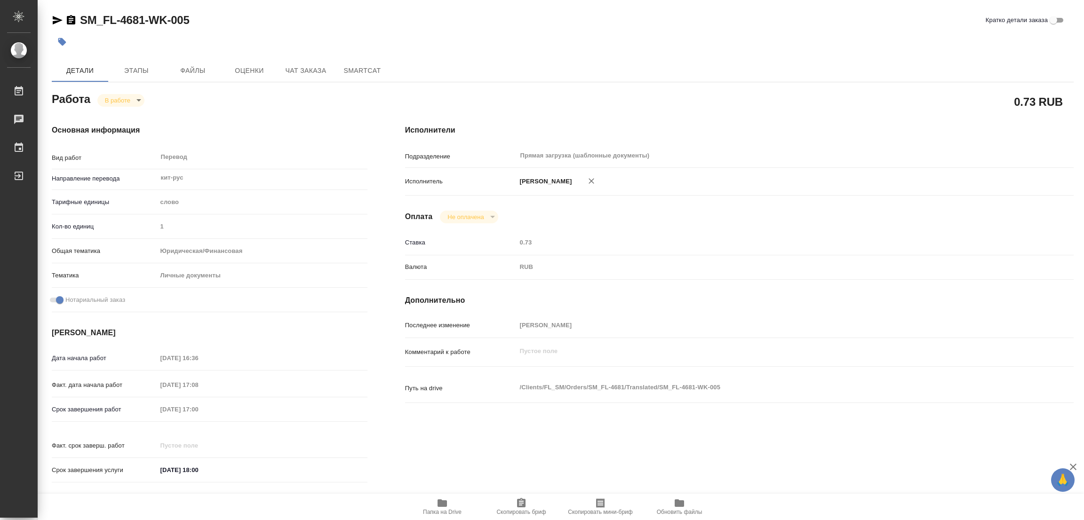
type textarea "x"
click at [129, 73] on span "Этапы" at bounding box center [136, 71] width 45 height 12
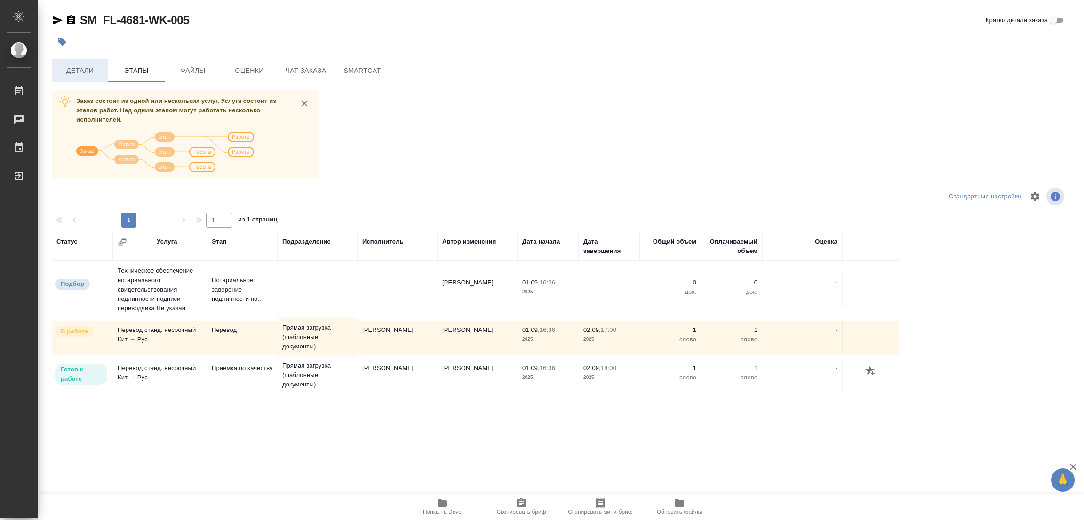
click at [81, 71] on span "Детали" at bounding box center [79, 71] width 45 height 12
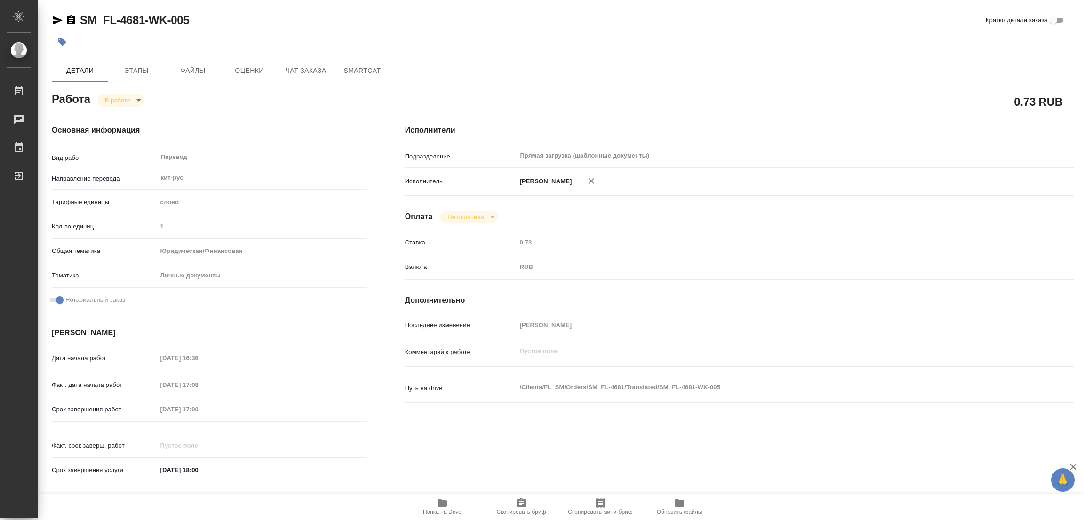
type textarea "x"
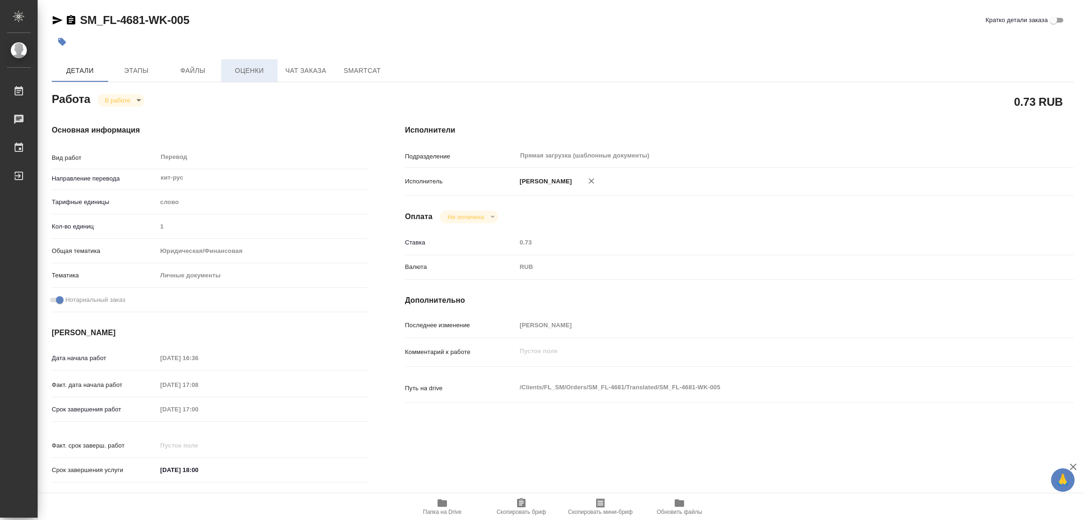
type textarea "x"
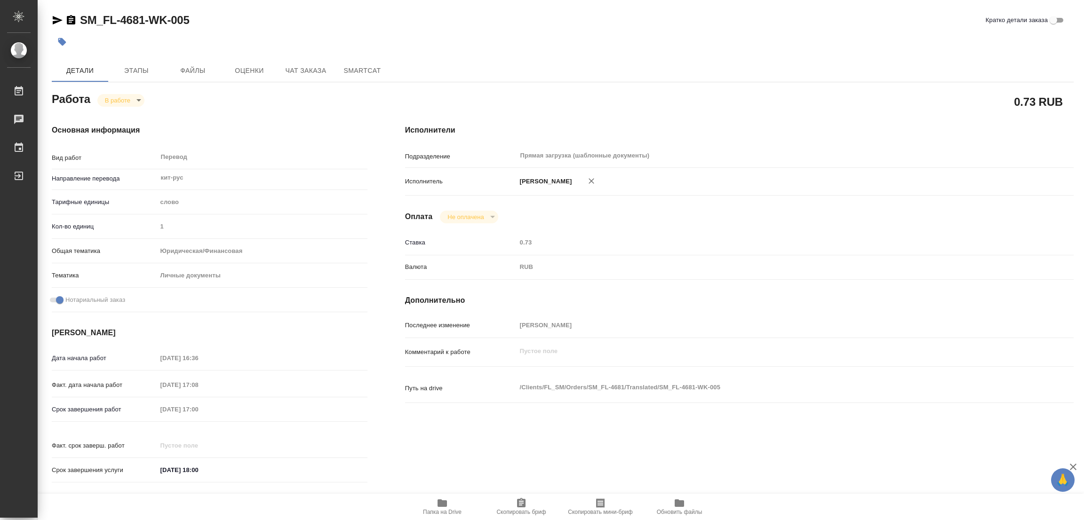
type textarea "x"
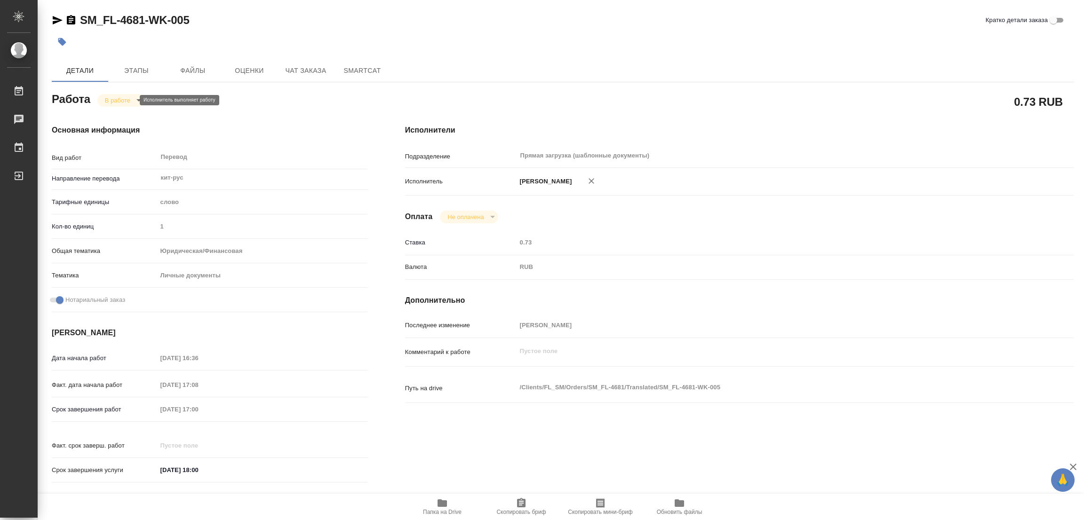
click at [115, 103] on body "🙏 .cls-1 fill:#fff; AWATERA Popova Galina Работы 0 Чаты График Выйти SM_FL-4681…" at bounding box center [542, 260] width 1084 height 520
click at [115, 113] on button "Выполнен" at bounding box center [122, 116] width 34 height 10
type textarea "x"
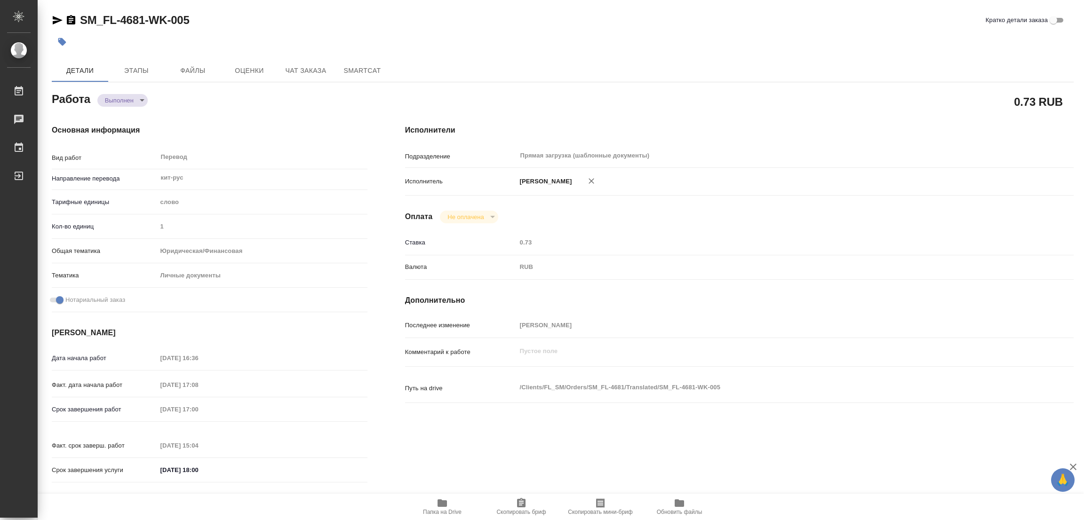
type textarea "x"
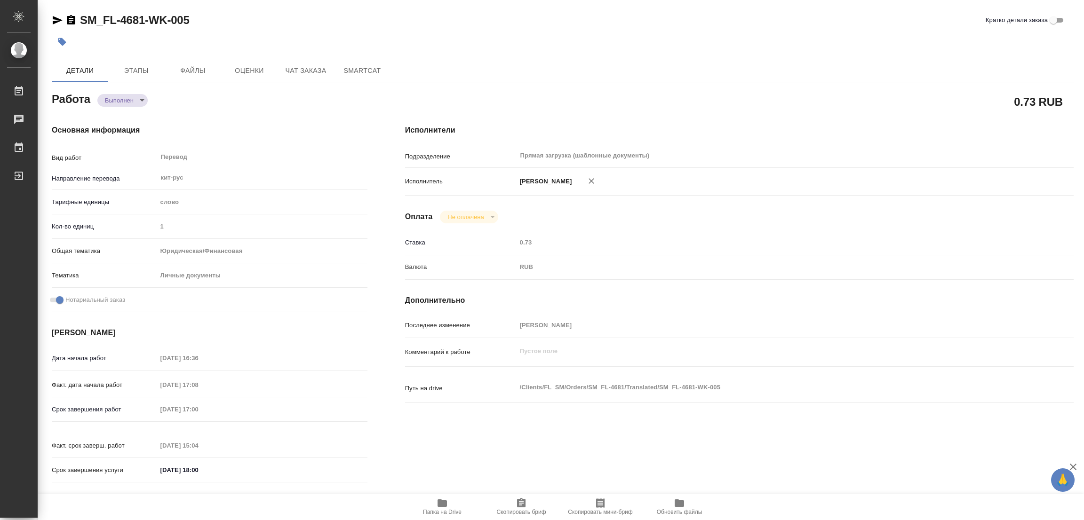
type textarea "x"
click at [63, 43] on icon "button" at bounding box center [62, 42] width 8 height 8
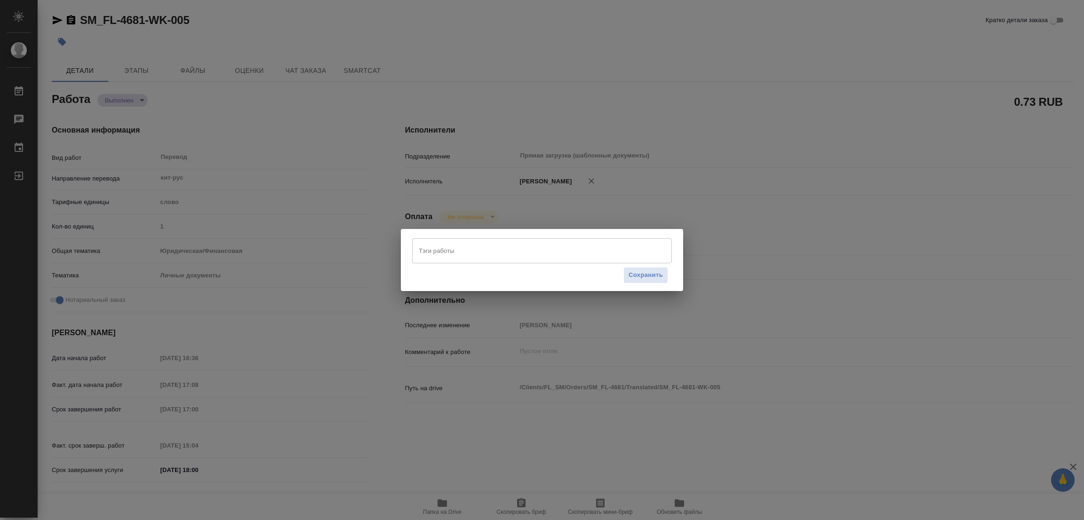
type textarea "x"
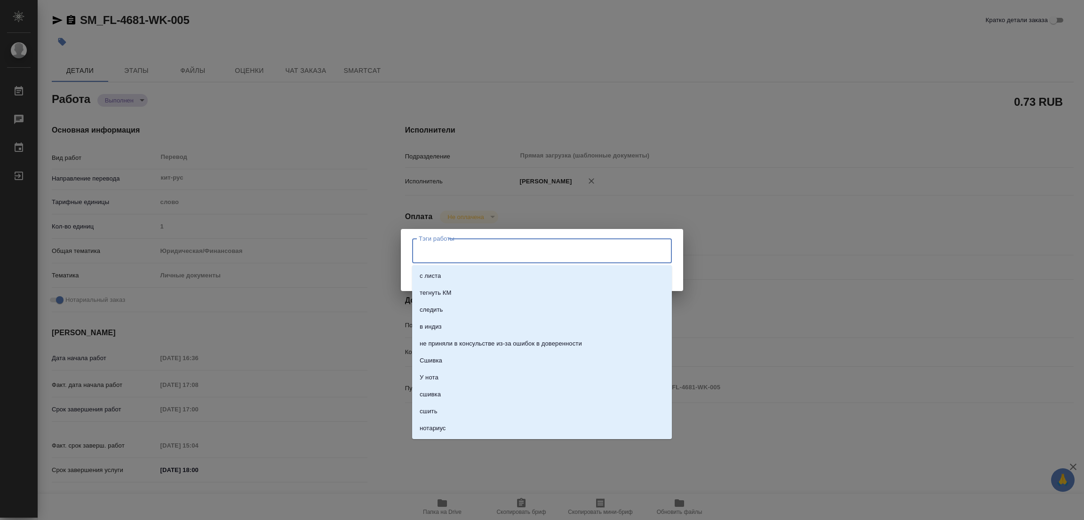
click at [453, 247] on input "Тэги работы" at bounding box center [532, 251] width 233 height 16
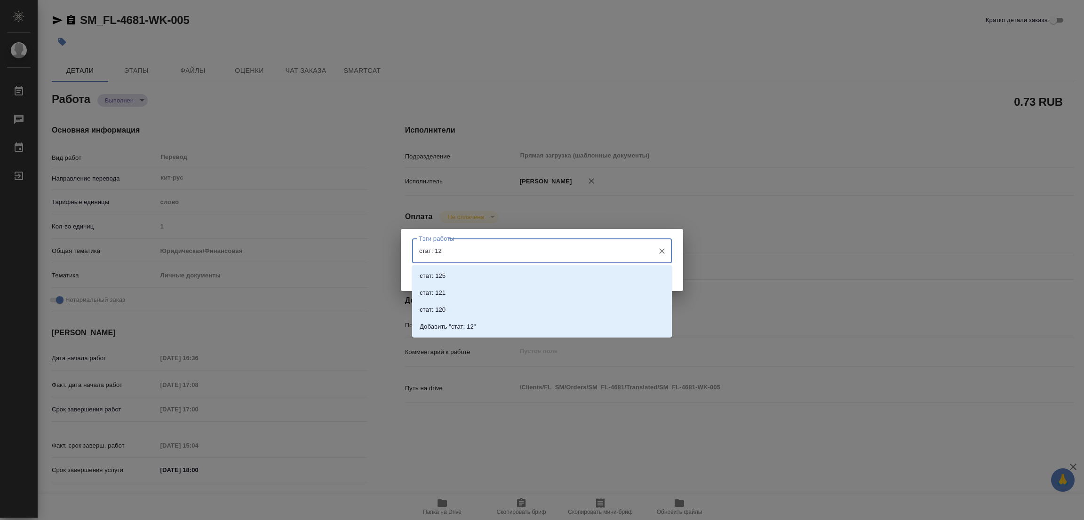
type input "стат: 125"
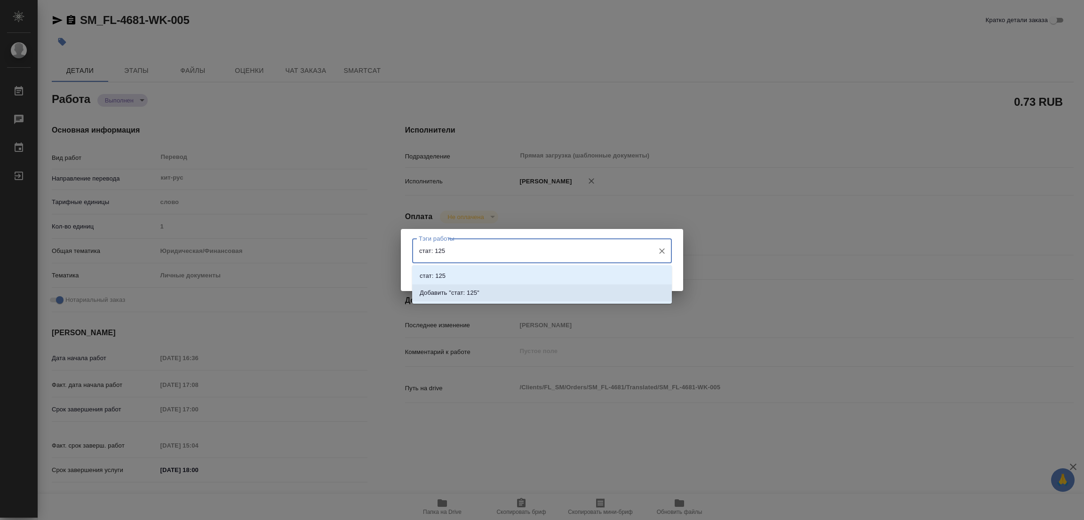
click at [461, 289] on p "Добавить "стат: 125"" at bounding box center [450, 292] width 60 height 9
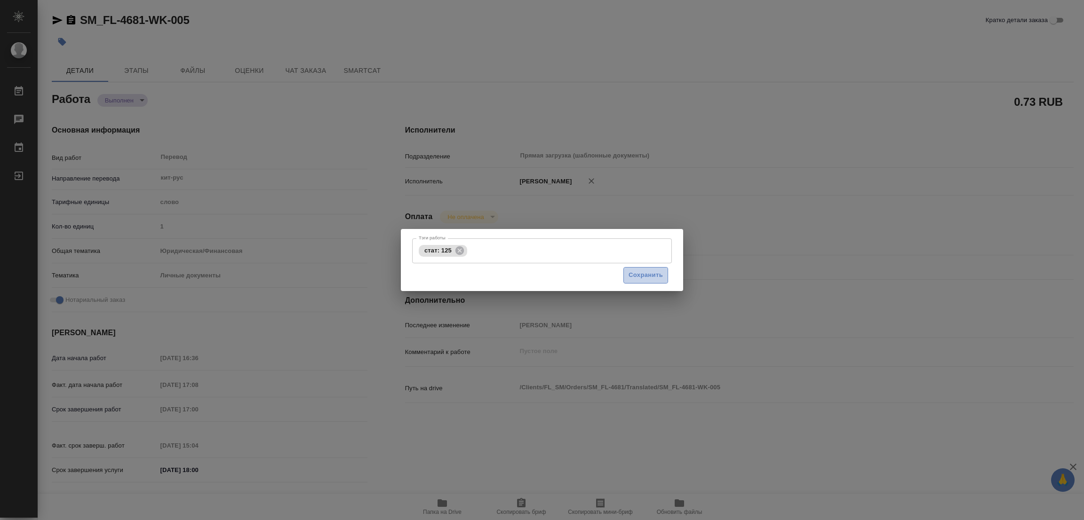
click at [641, 274] on span "Сохранить" at bounding box center [646, 275] width 34 height 11
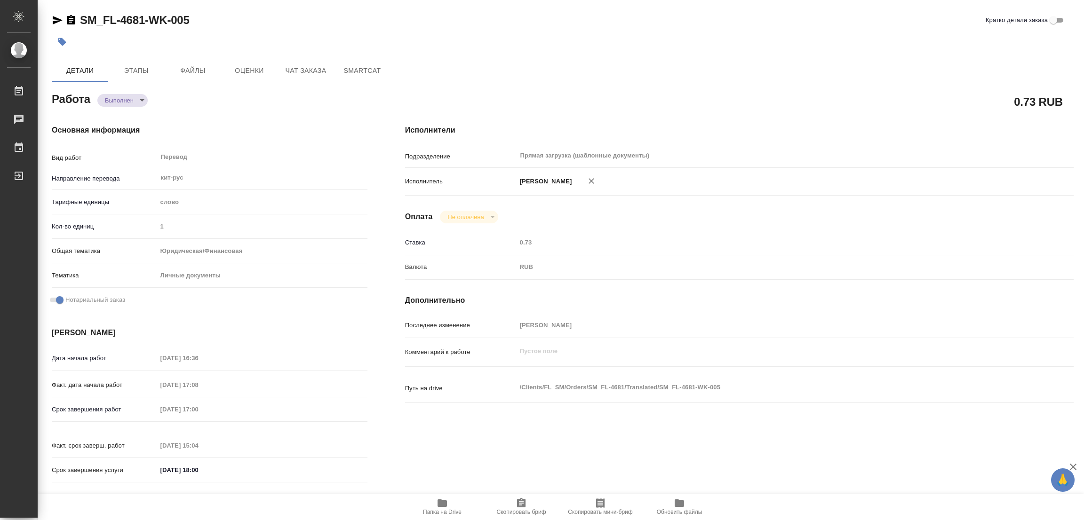
type input "completed"
type textarea "Перевод"
type textarea "x"
type input "кит-рус"
type input "5a8b1489cc6b4906c91bfd90"
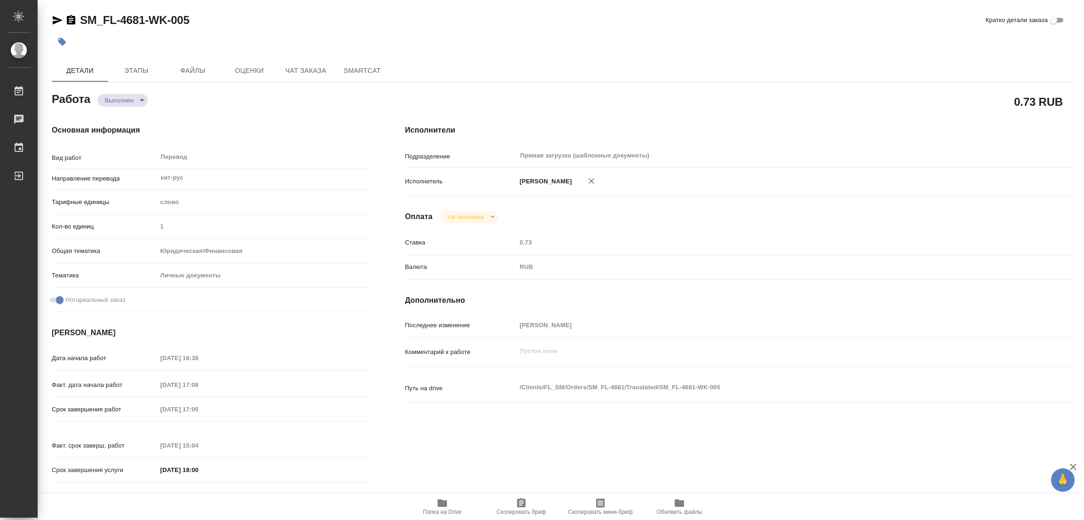
type input "1"
type input "yr-fn"
type input "5a8b8b956a9677013d343cfe"
checkbox input "true"
type input "01.09.2025 16:36"
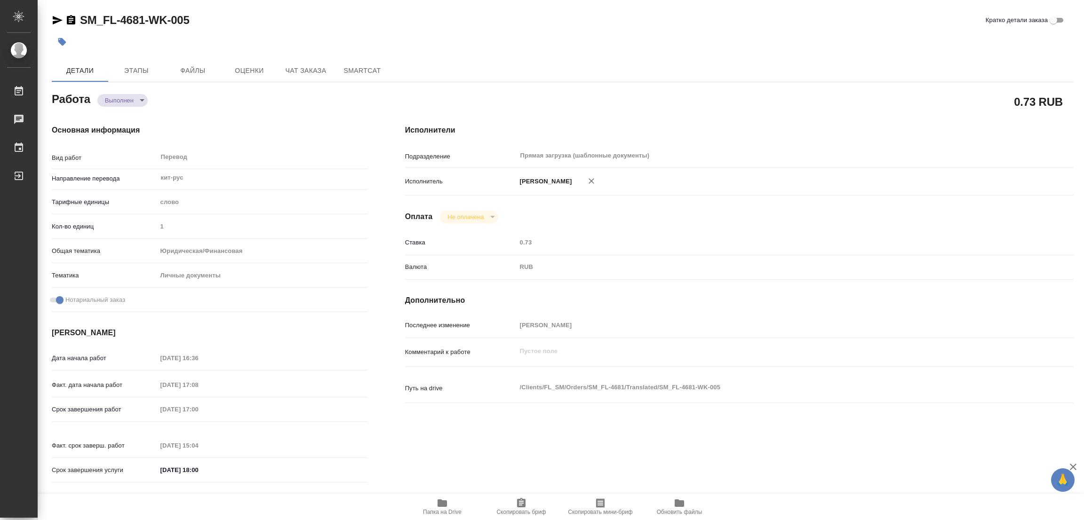
type input "01.09.2025 17:08"
type input "[DATE] 17:00"
type input "02.09.2025 15:04"
type input "[DATE] 18:00"
type input "Прямая загрузка (шаблонные документы)"
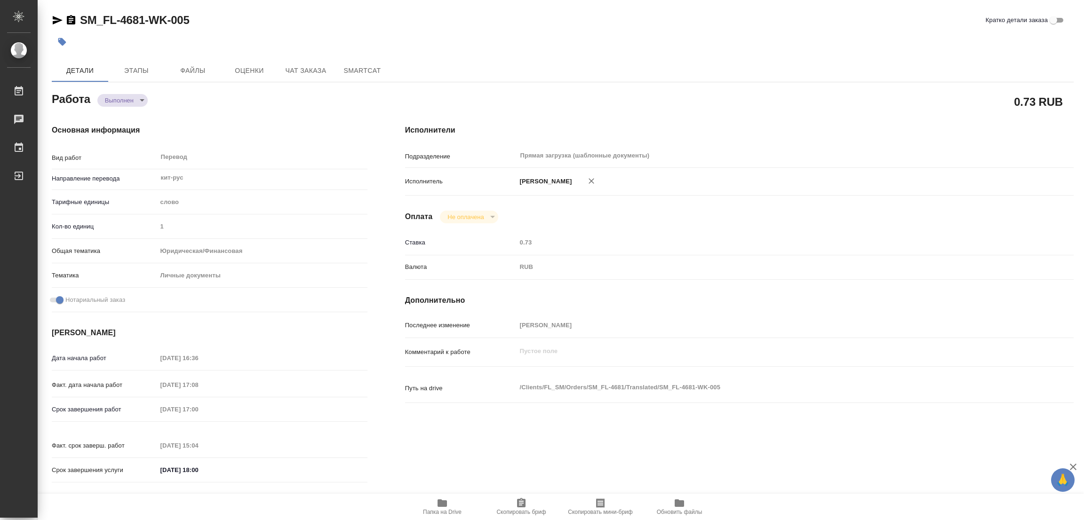
type input "notPayed"
type input "0.73"
type input "RUB"
type input "[PERSON_NAME]"
type textarea "x"
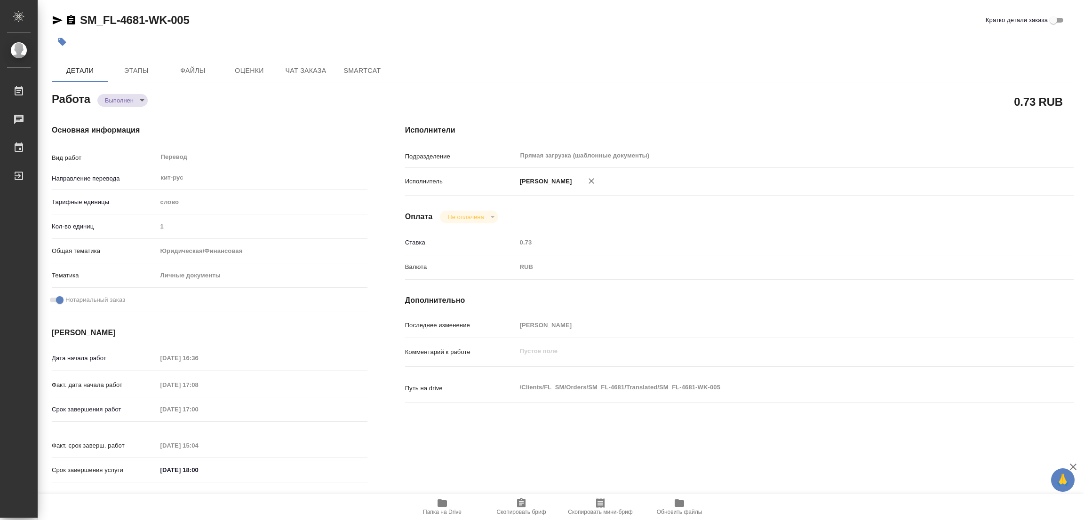
type textarea "/Clients/FL_SM/Orders/SM_FL-4681/Translated/SM_FL-4681-WK-005"
type textarea "x"
type input "SM_FL-4681"
type input "Перевод станд. несрочный"
type input "Редактура, Приёмка по качеству, Постредактура машинного перевода, Корректура, П…"
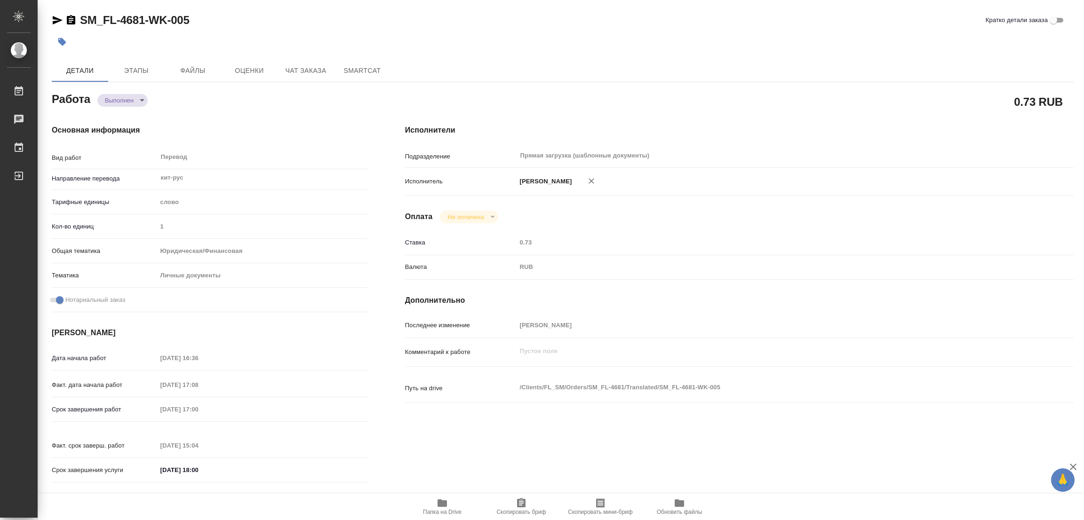
type input "Шульгина Анна"
type input "/Clients/FL_SM/Orders/SM_FL-4681"
type textarea "x"
type textarea "кит-ру паспорт под нот"
type textarea "x"
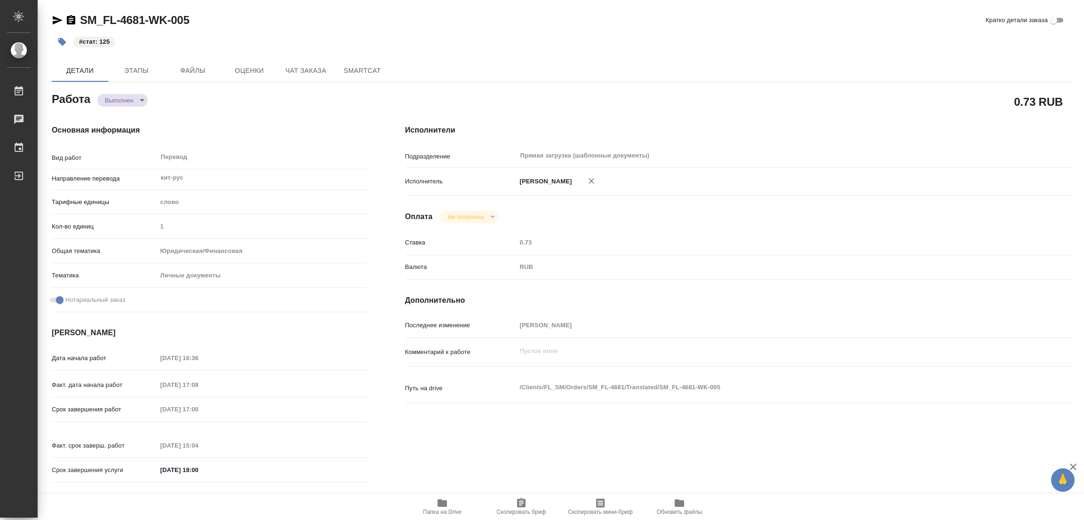
type textarea "x"
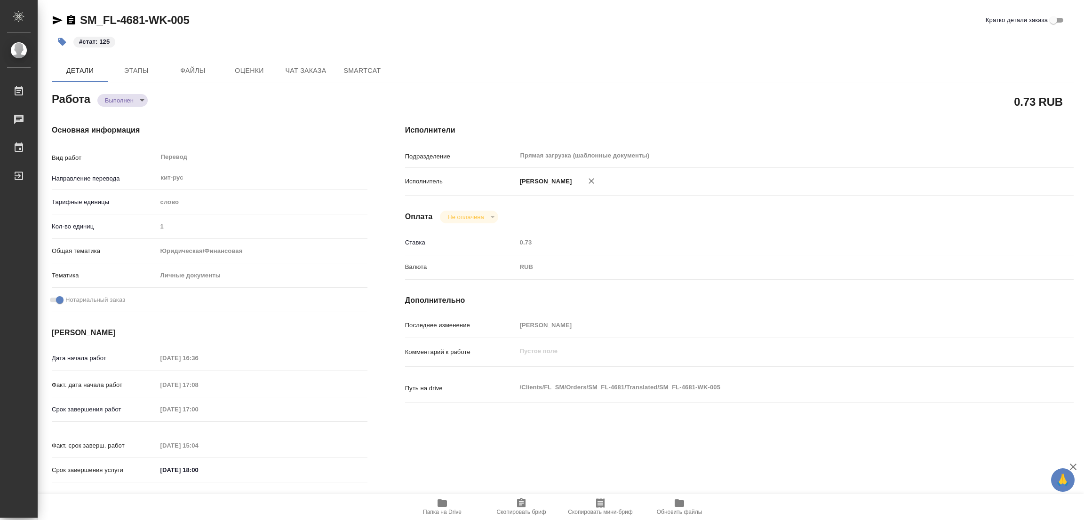
type textarea "x"
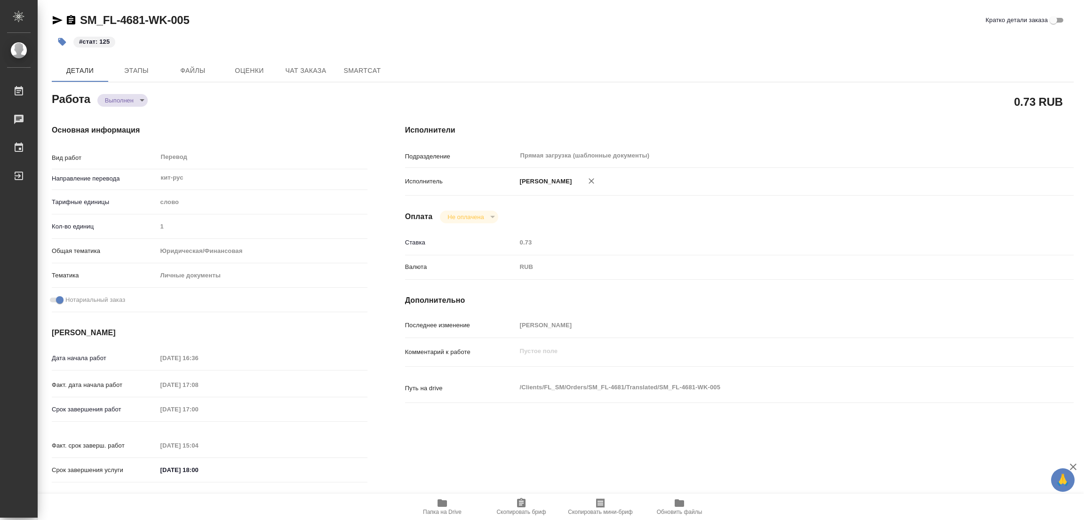
drag, startPoint x: 497, startPoint y: 19, endPoint x: 348, endPoint y: 6, distance: 150.3
click at [496, 20] on div "SM_FL-4681-WK-005 Кратко детали заказа" at bounding box center [563, 20] width 1022 height 15
type textarea "x"
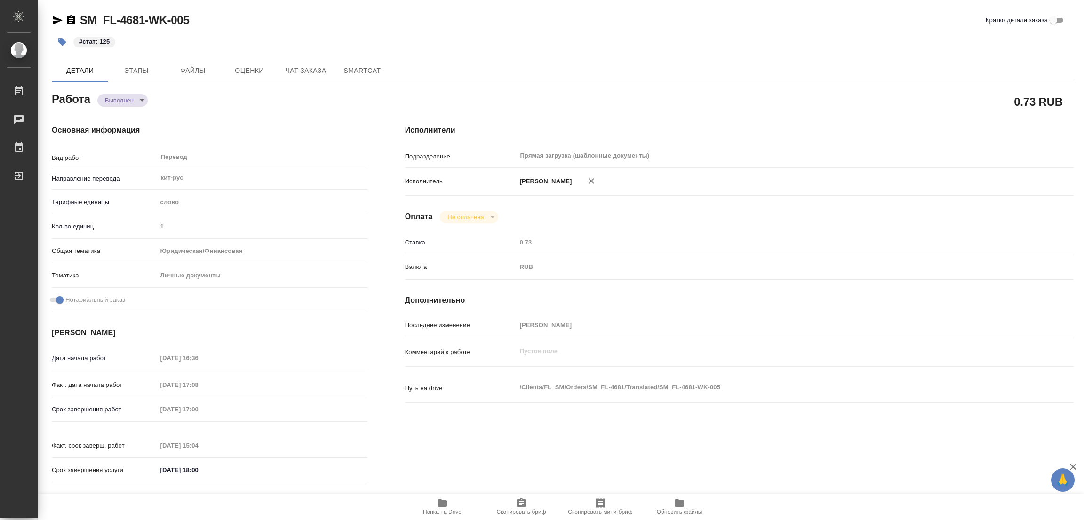
type textarea "x"
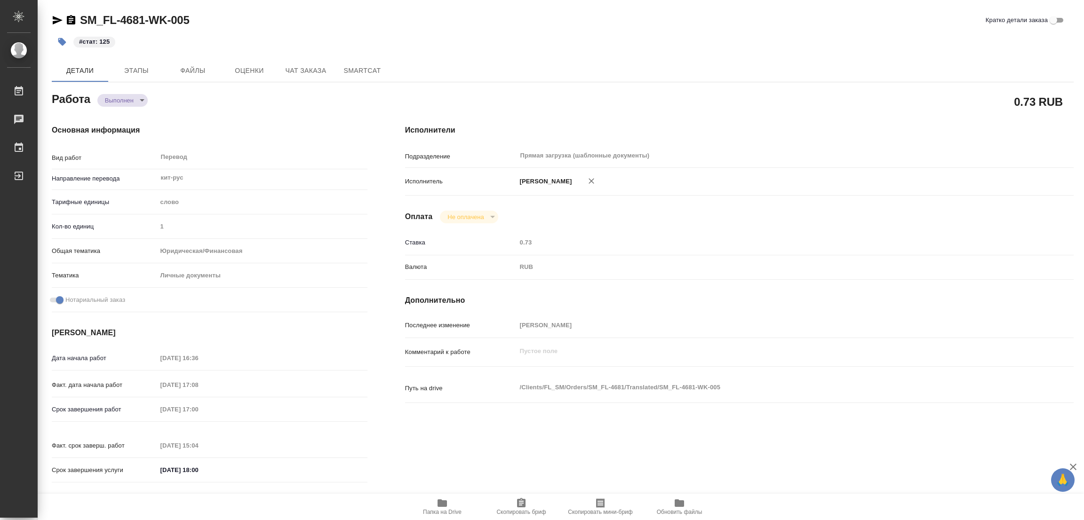
type textarea "x"
click at [439, 506] on icon "button" at bounding box center [442, 504] width 9 height 8
click at [440, 498] on icon "button" at bounding box center [442, 503] width 11 height 11
click at [442, 504] on icon "button" at bounding box center [442, 504] width 9 height 8
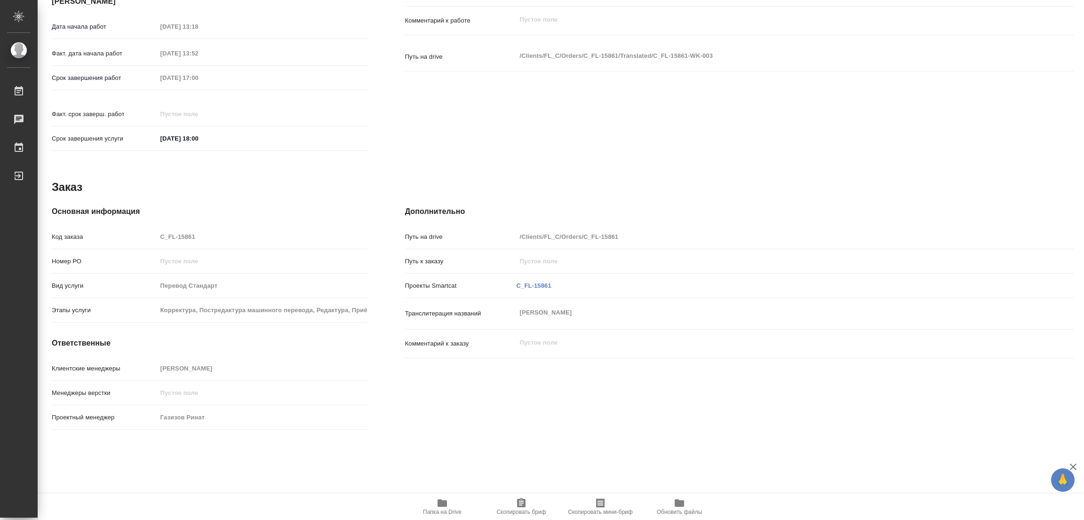
scroll to position [340, 0]
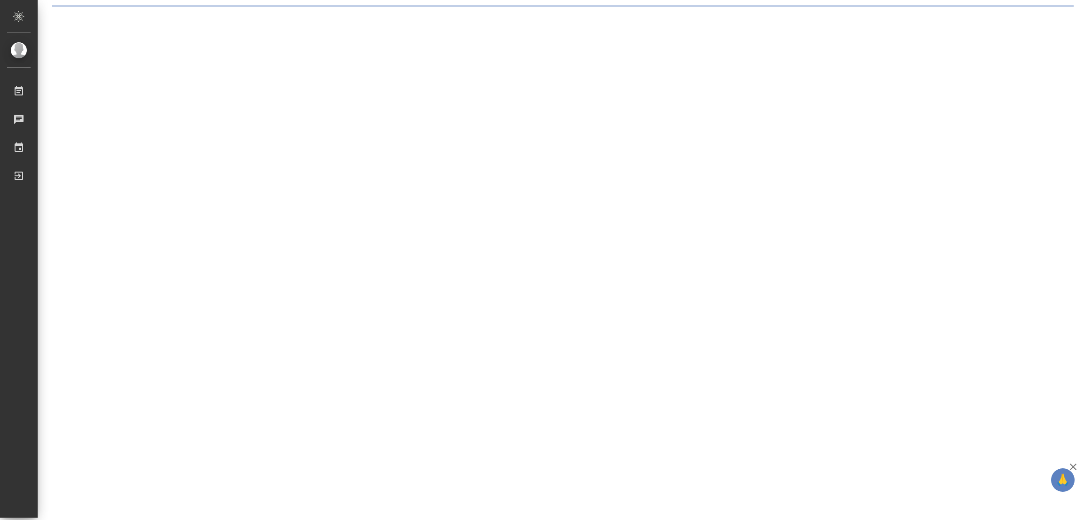
click at [657, 308] on div ".cls-1 fill:#fff; AWATERA [PERSON_NAME] Работы Чаты График Выйти" at bounding box center [542, 260] width 1084 height 520
click at [336, 148] on div ".cls-1 fill:#fff; AWATERA [PERSON_NAME] Работы Чаты График Выйти" at bounding box center [542, 260] width 1084 height 520
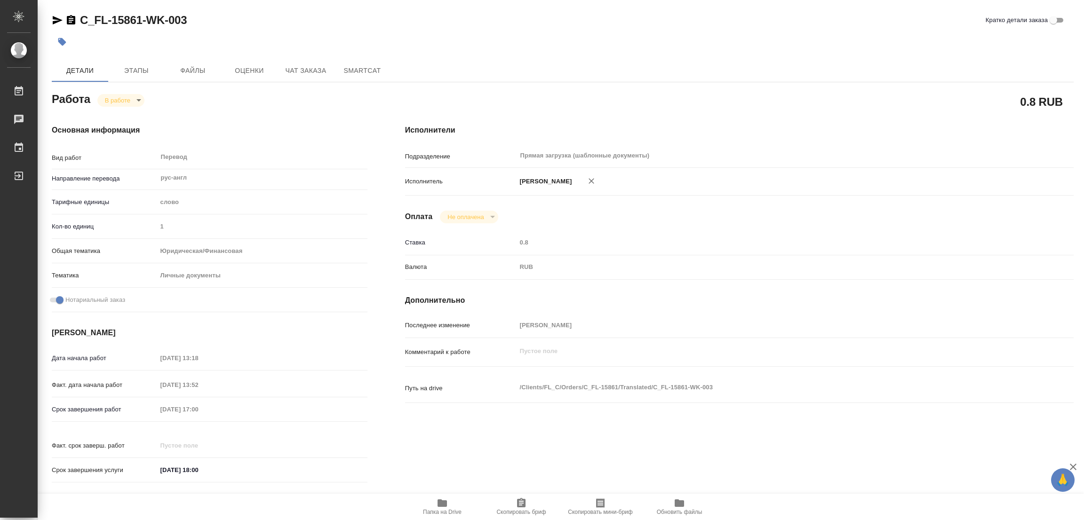
type textarea "x"
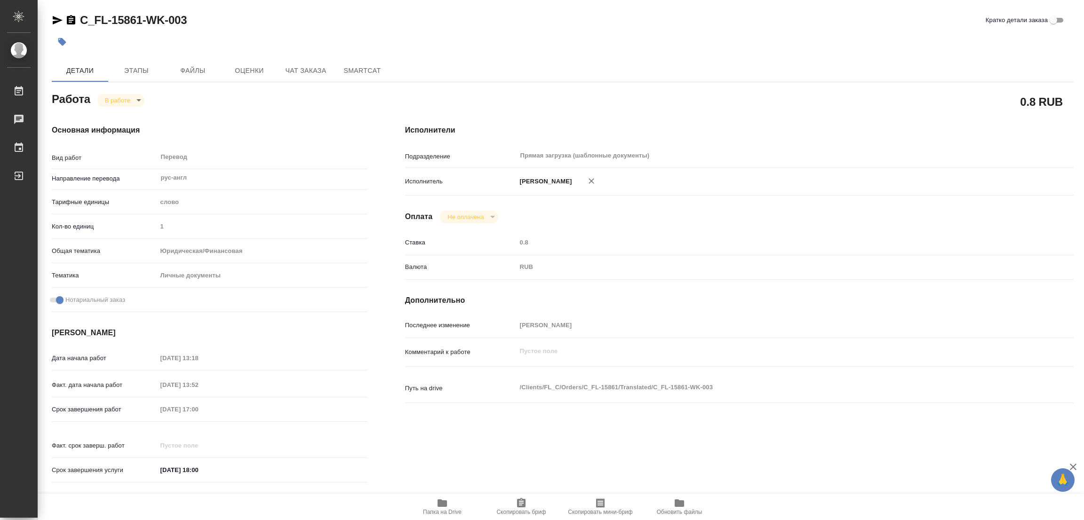
type textarea "x"
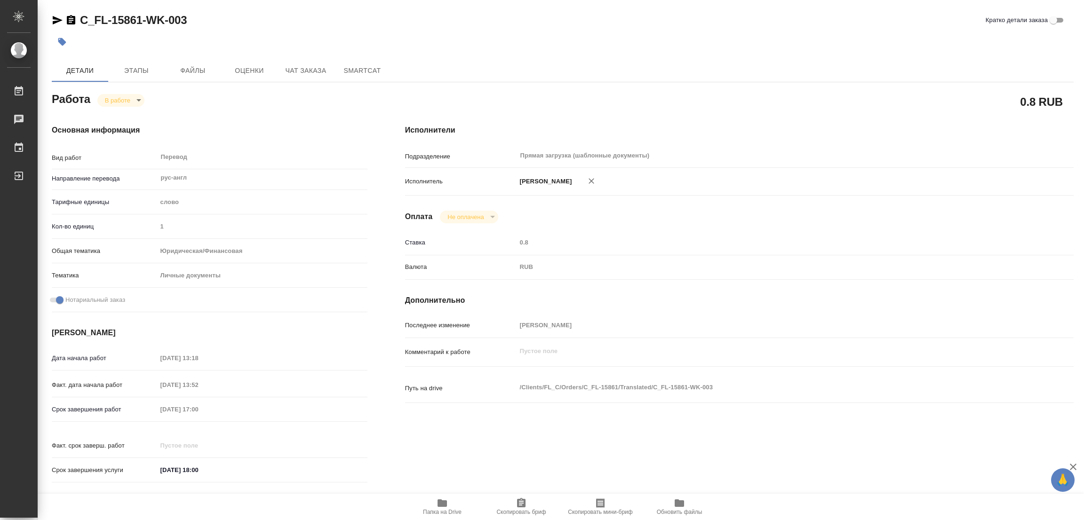
type textarea "x"
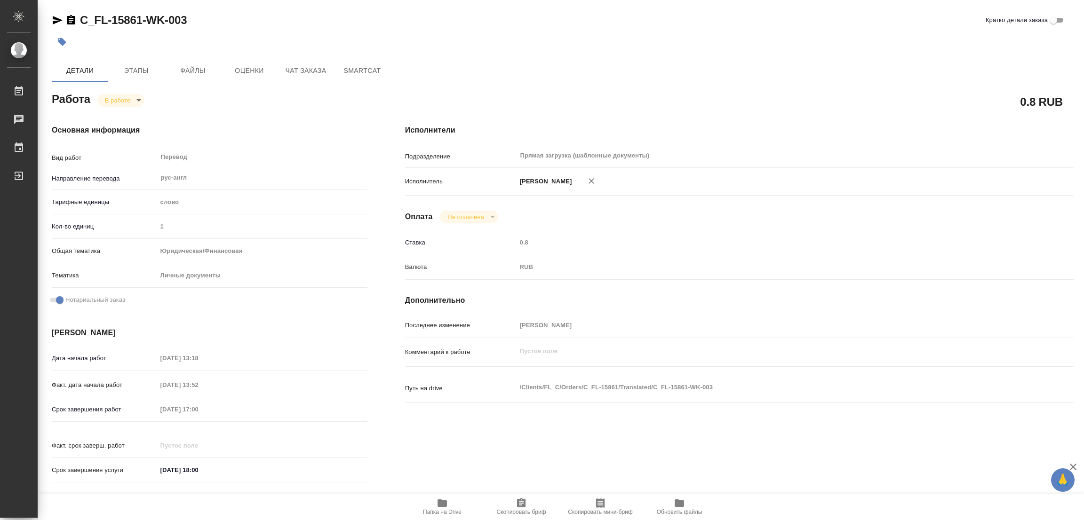
type textarea "x"
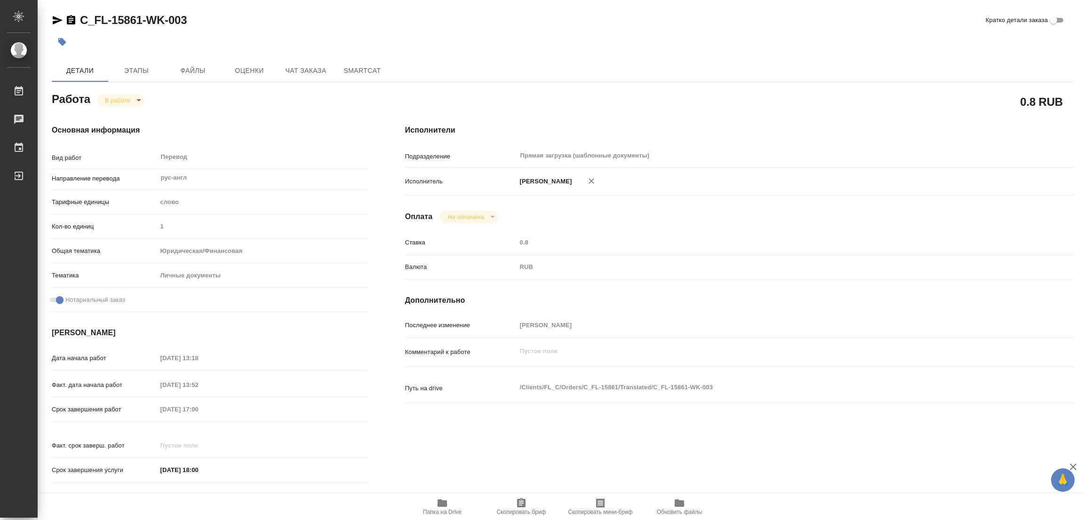
type textarea "x"
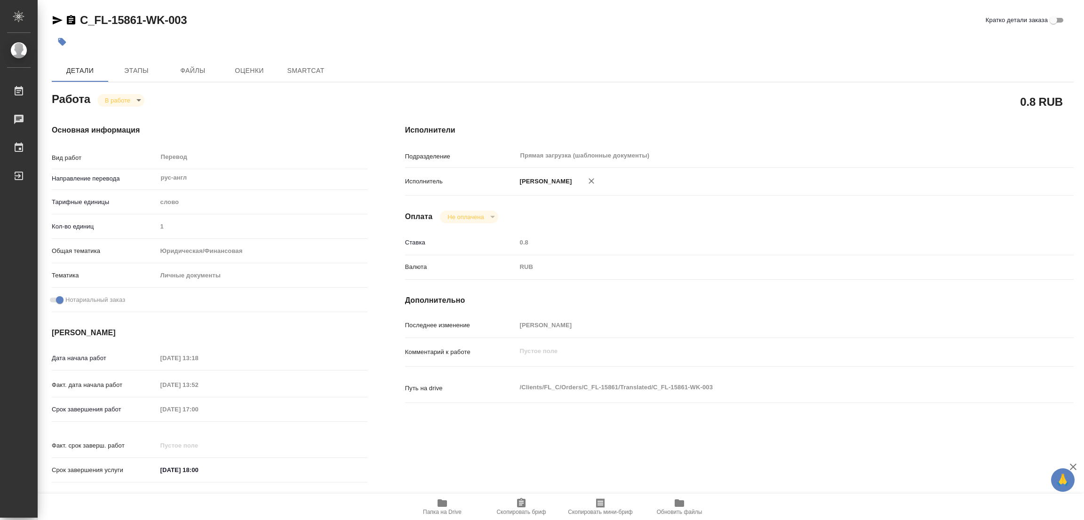
type textarea "x"
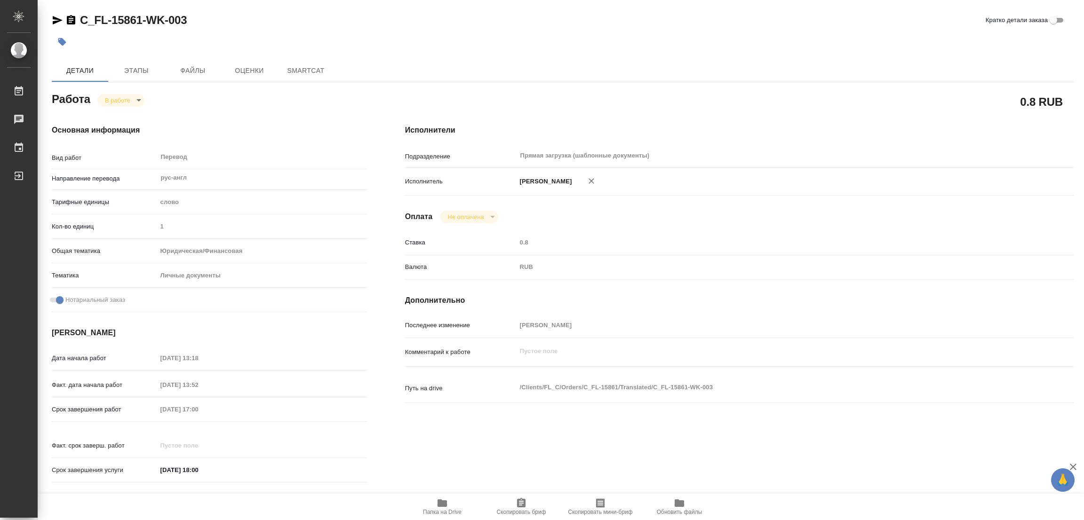
type textarea "x"
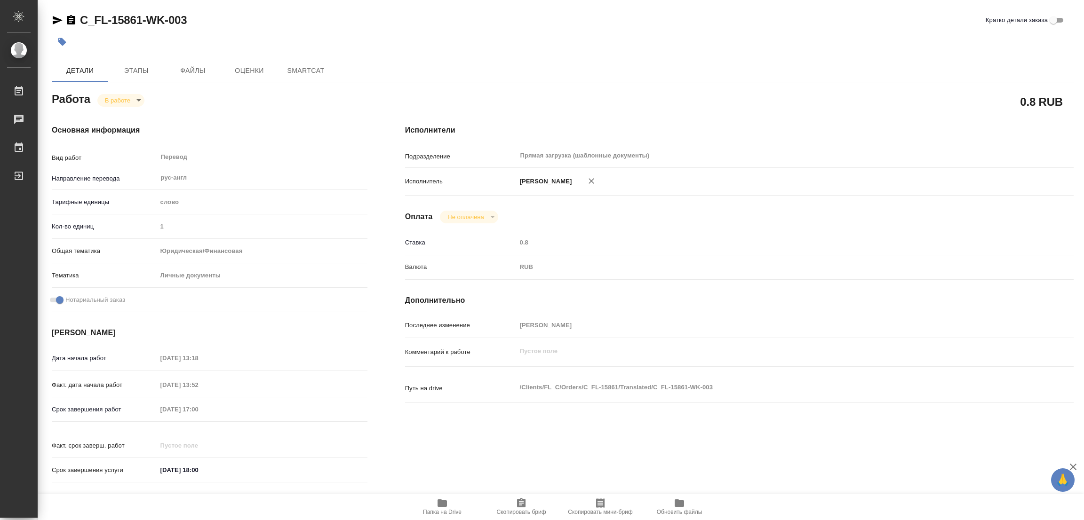
type textarea "x"
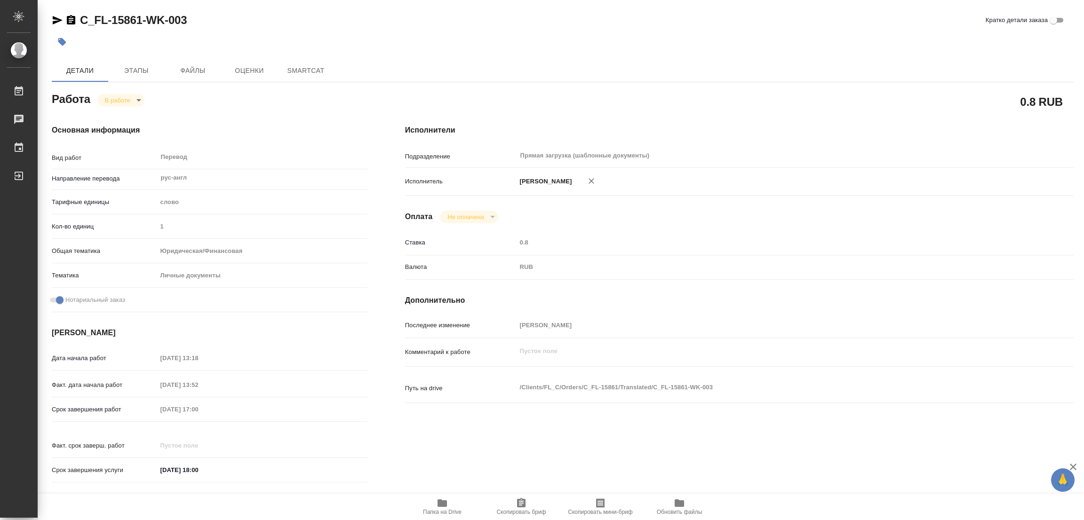
type textarea "x"
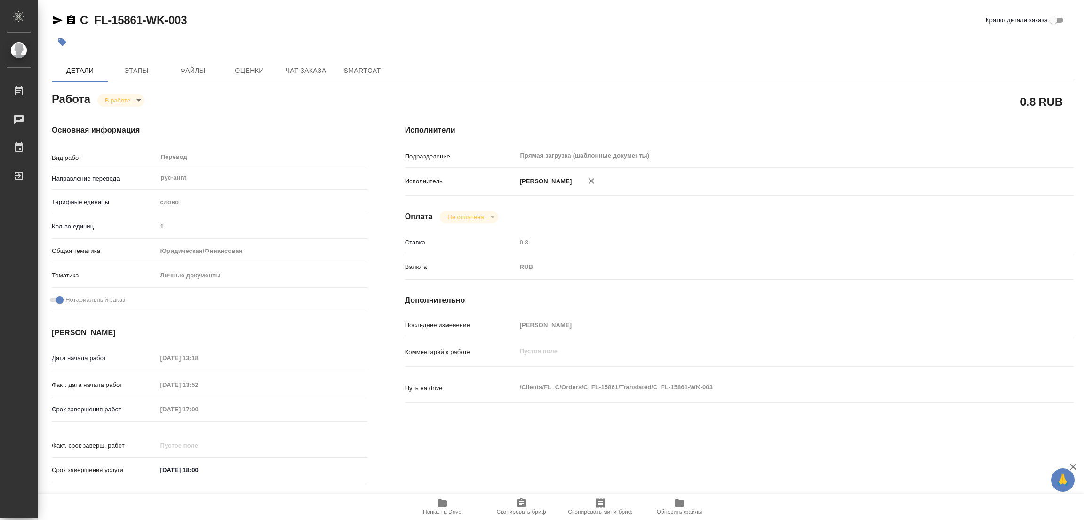
type textarea "x"
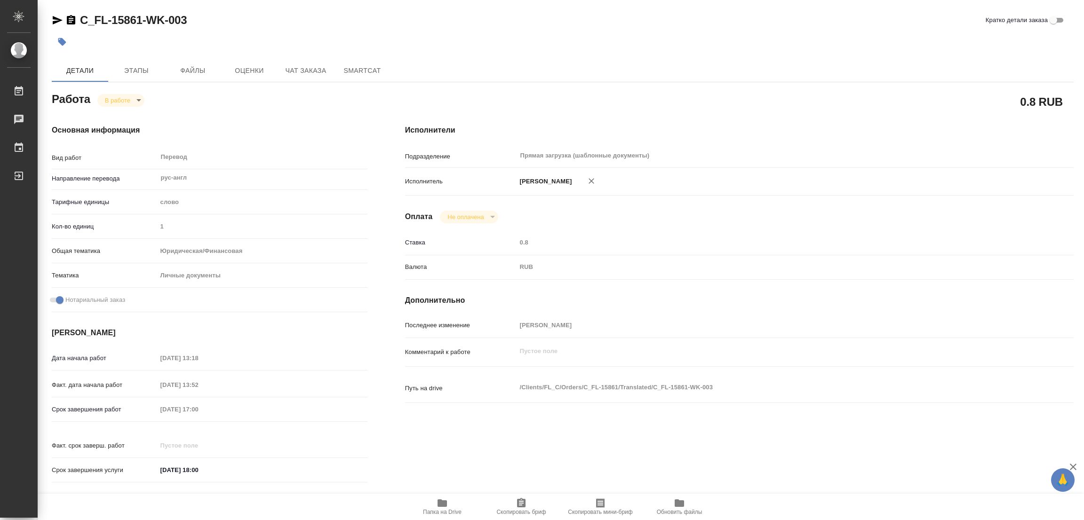
type textarea "x"
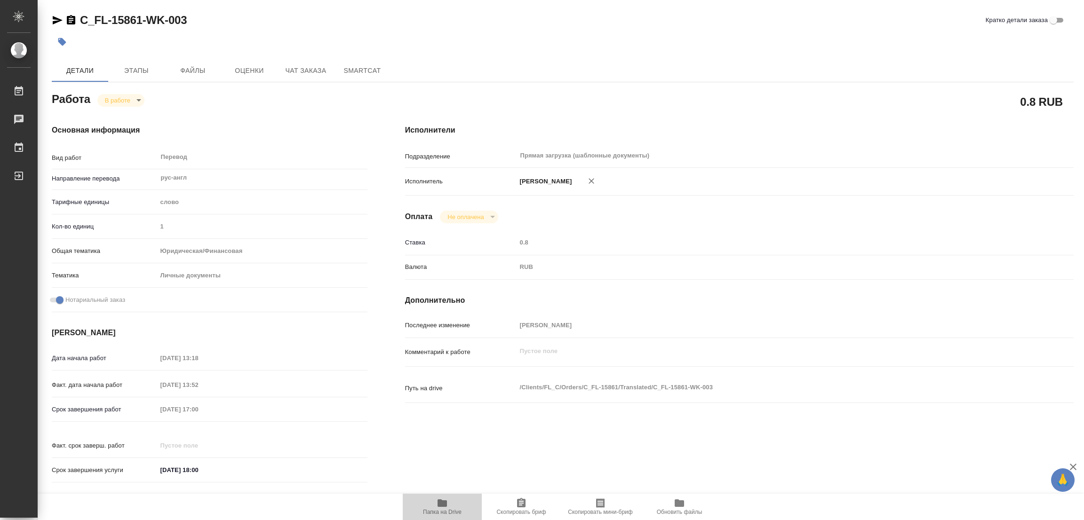
click at [441, 506] on icon "button" at bounding box center [442, 504] width 9 height 8
drag, startPoint x: 81, startPoint y: 11, endPoint x: 140, endPoint y: 26, distance: 61.1
click at [140, 26] on div "C_FL-15861-WK-003 Кратко детали заказа Детали Этапы Файлы Оценки Чат заказа Sma…" at bounding box center [563, 395] width 1032 height 790
copy link "C_FL-15861"
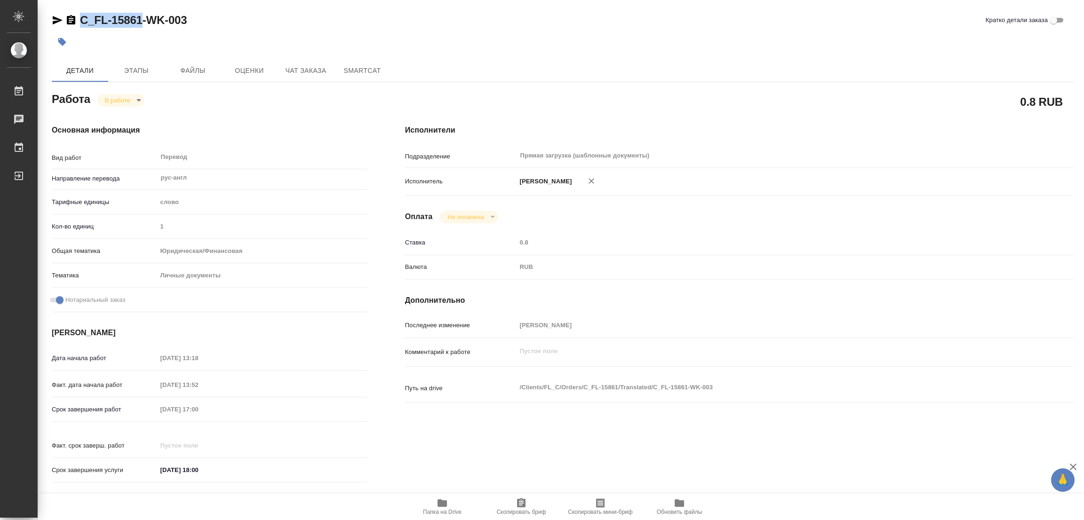
copy link "C_FL-15861"
click at [135, 69] on span "Этапы" at bounding box center [136, 71] width 45 height 12
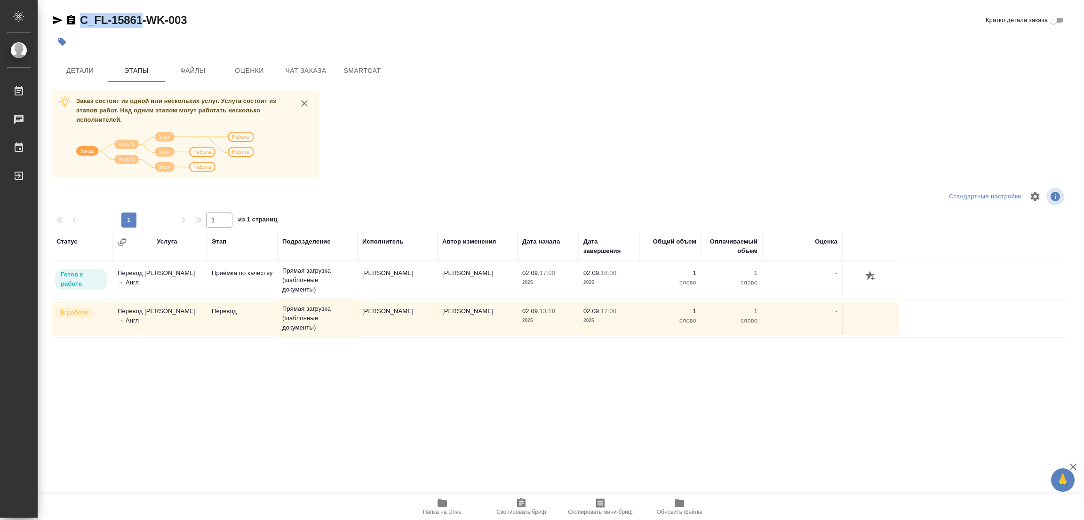
drag, startPoint x: 84, startPoint y: 71, endPoint x: 304, endPoint y: 254, distance: 286.7
click at [270, 268] on div "C_FL-15861-WK-003 [PERSON_NAME] детали заказа [PERSON_NAME] Файлы Оценки Чат за…" at bounding box center [563, 234] width 1032 height 468
click at [79, 67] on span "Детали" at bounding box center [79, 71] width 45 height 12
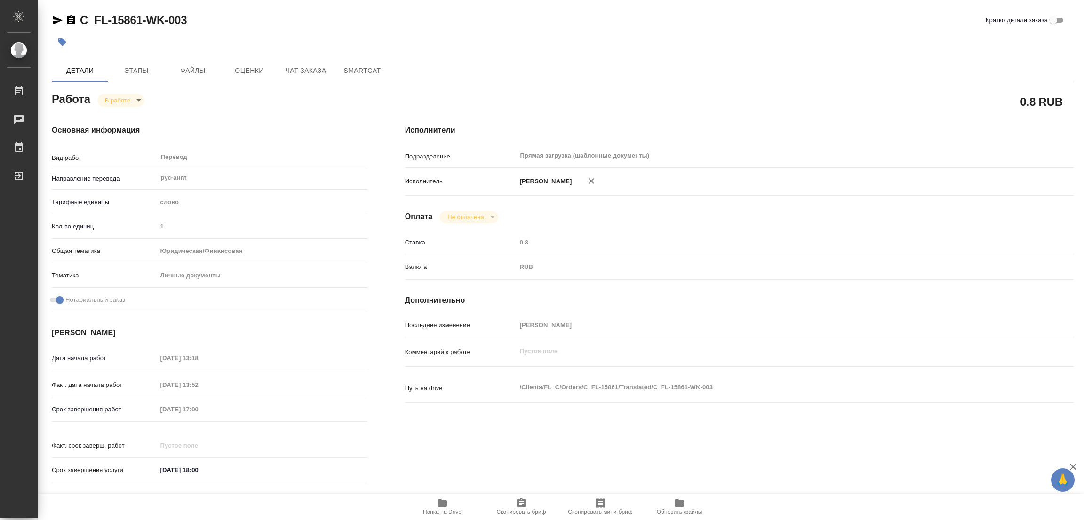
type textarea "x"
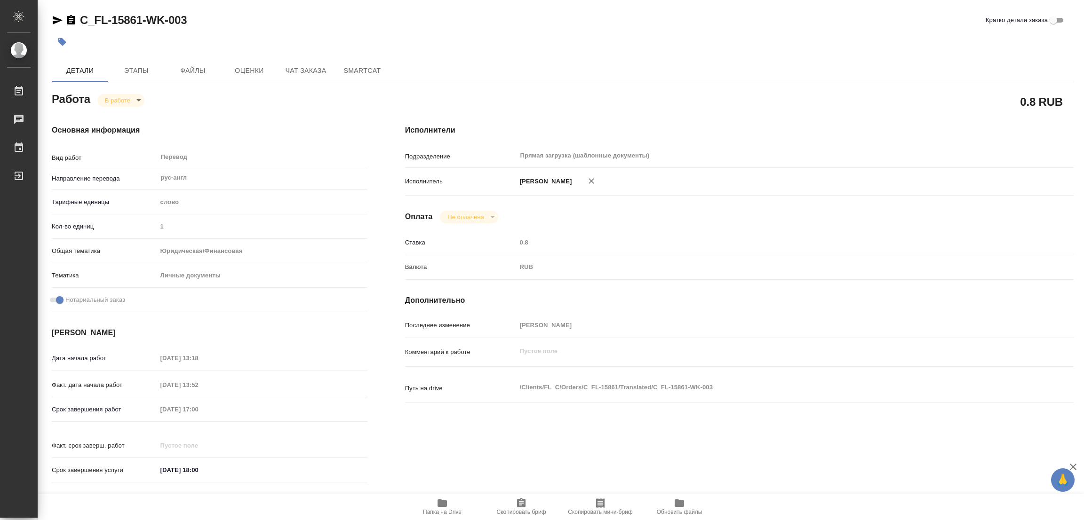
type textarea "x"
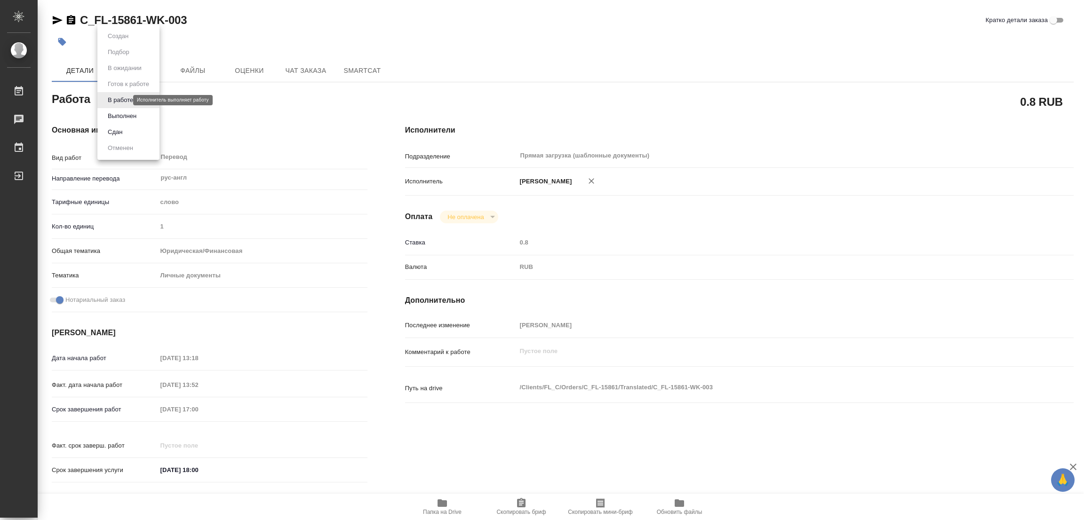
click at [107, 100] on body "🙏 .cls-1 fill:#fff; AWATERA [PERSON_NAME] Работы 0 Чаты График Выйти C_FL-15861…" at bounding box center [542, 260] width 1084 height 520
type textarea "x"
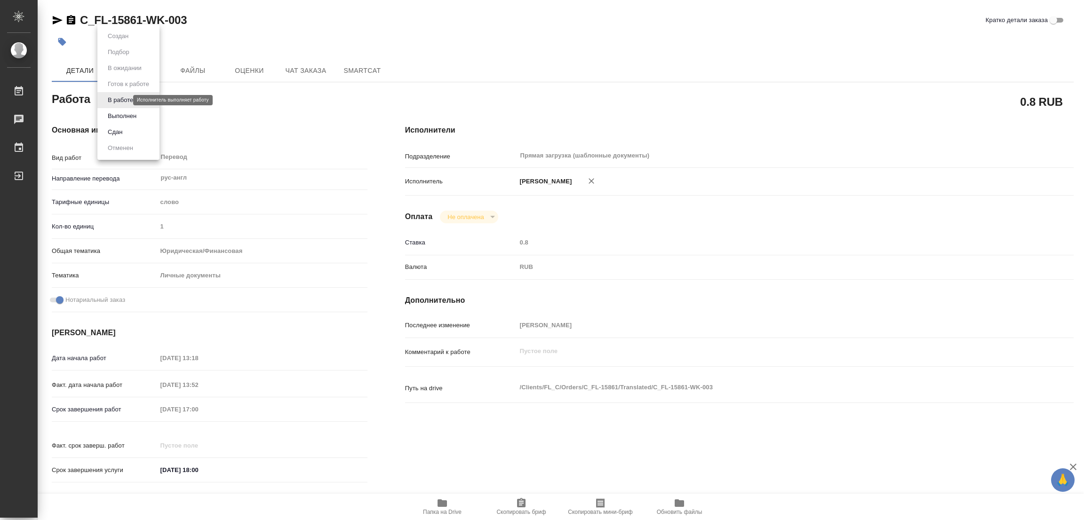
type textarea "x"
click at [61, 41] on div at bounding box center [542, 260] width 1084 height 520
click at [59, 38] on icon "button" at bounding box center [61, 41] width 9 height 9
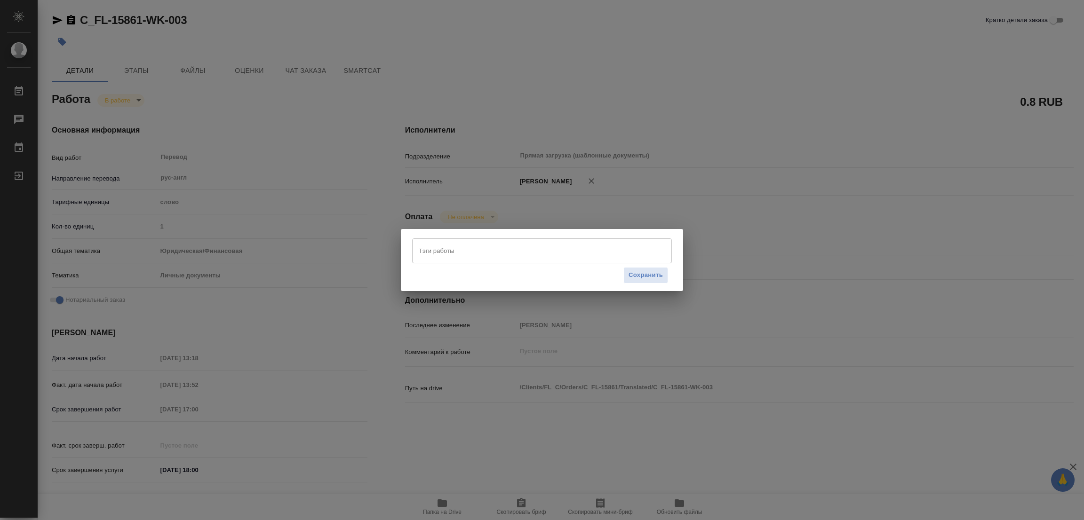
click at [421, 254] on input "Тэги работы" at bounding box center [532, 251] width 233 height 16
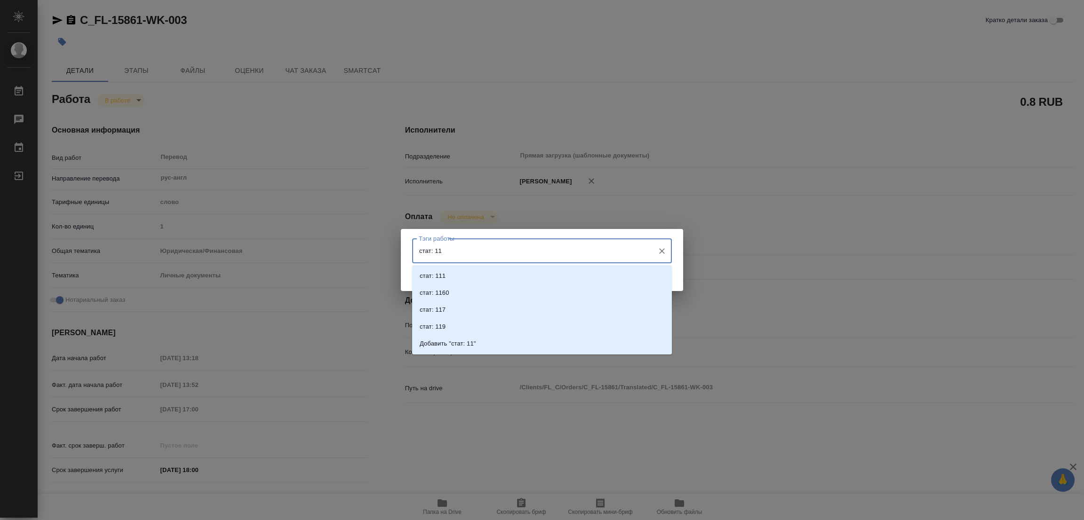
type input "стат: 119"
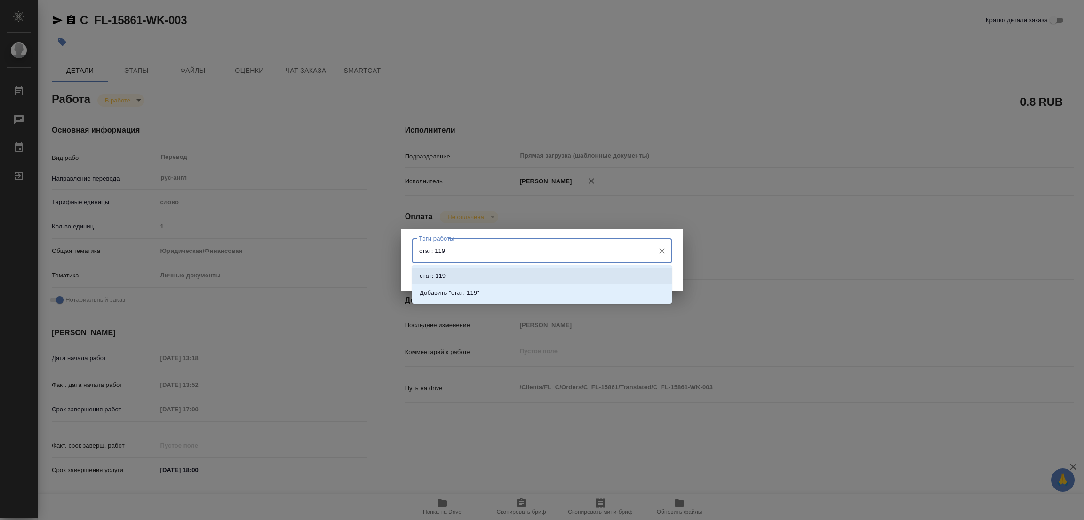
click at [444, 275] on p "стат: 119" at bounding box center [433, 276] width 26 height 9
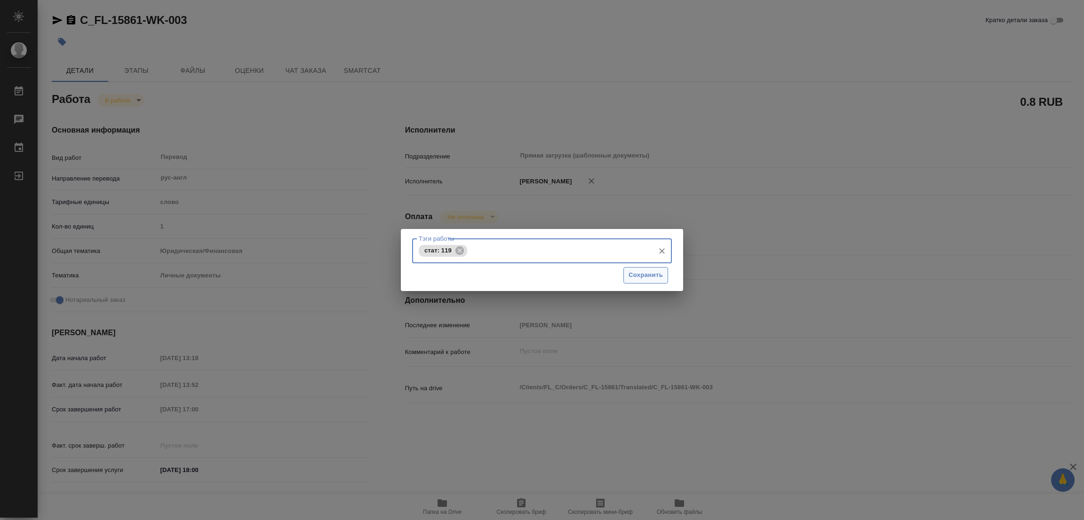
click at [645, 276] on span "Сохранить" at bounding box center [646, 275] width 34 height 11
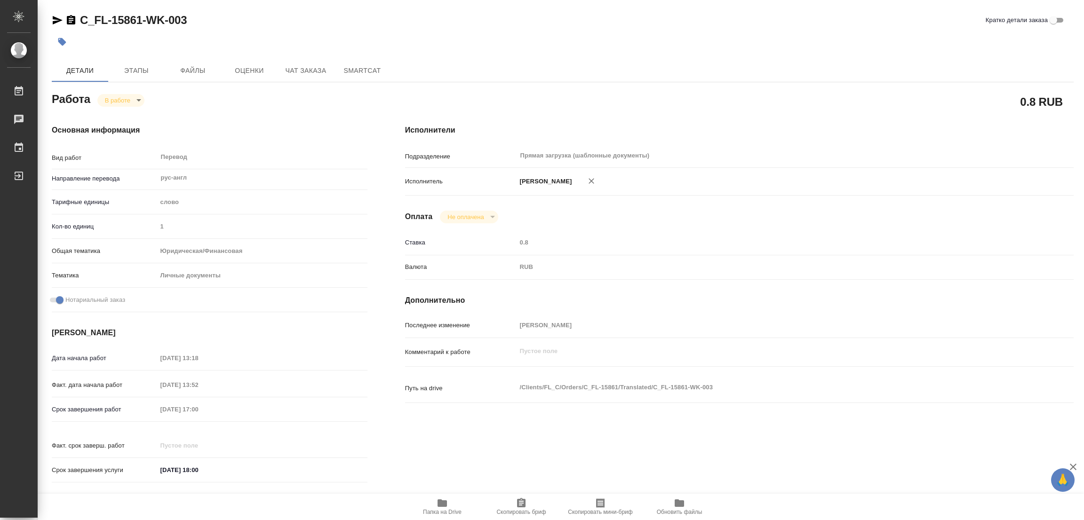
type input "inProgress"
type textarea "Перевод"
type textarea "x"
type input "рус-англ"
type input "5a8b1489cc6b4906c91bfd90"
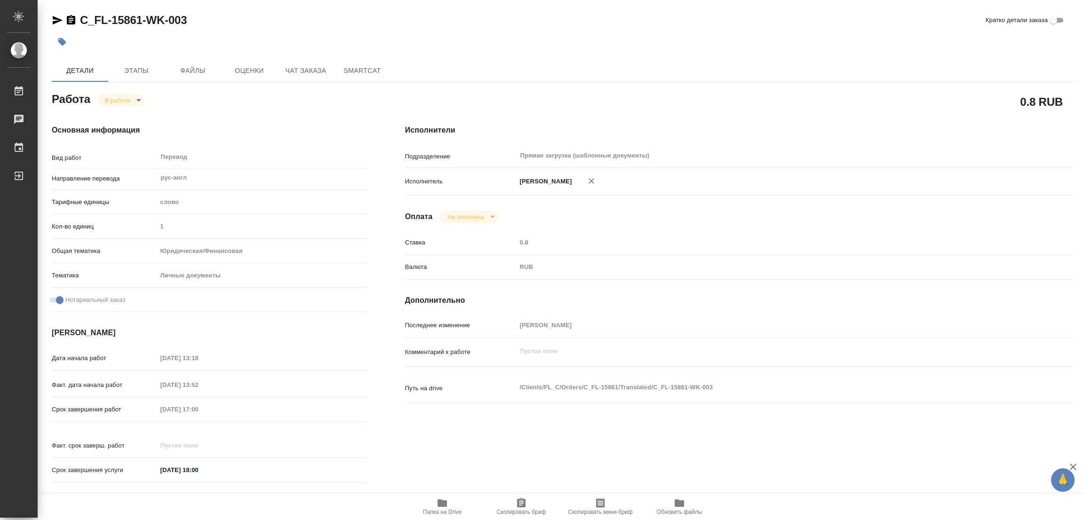
type input "1"
type input "yr-fn"
type input "5a8b8b956a9677013d343cfe"
checkbox input "true"
type input "[DATE] 13:18"
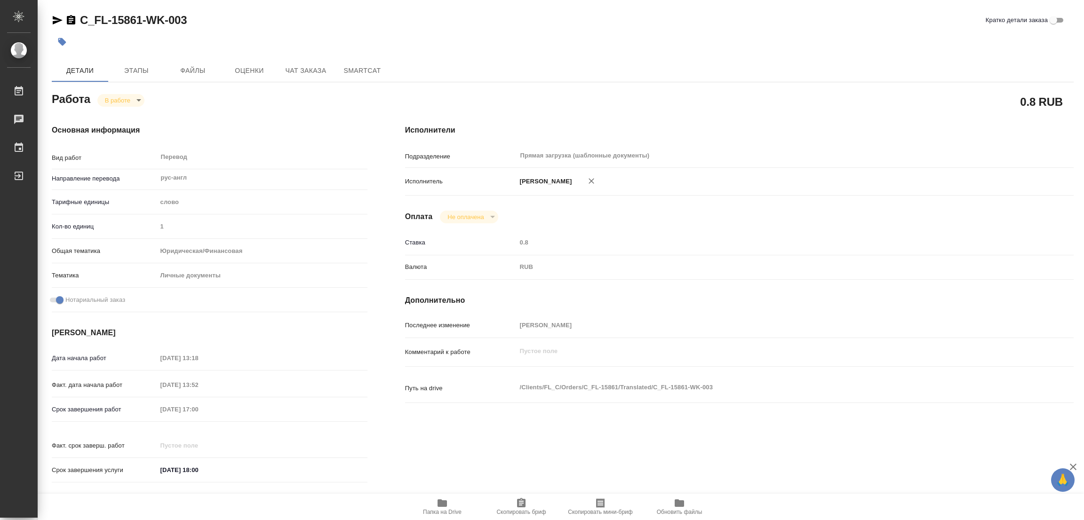
type input "[DATE] 13:52"
type input "[DATE] 17:00"
type input "[DATE] 18:00"
type input "Прямая загрузка (шаблонные документы)"
type input "notPayed"
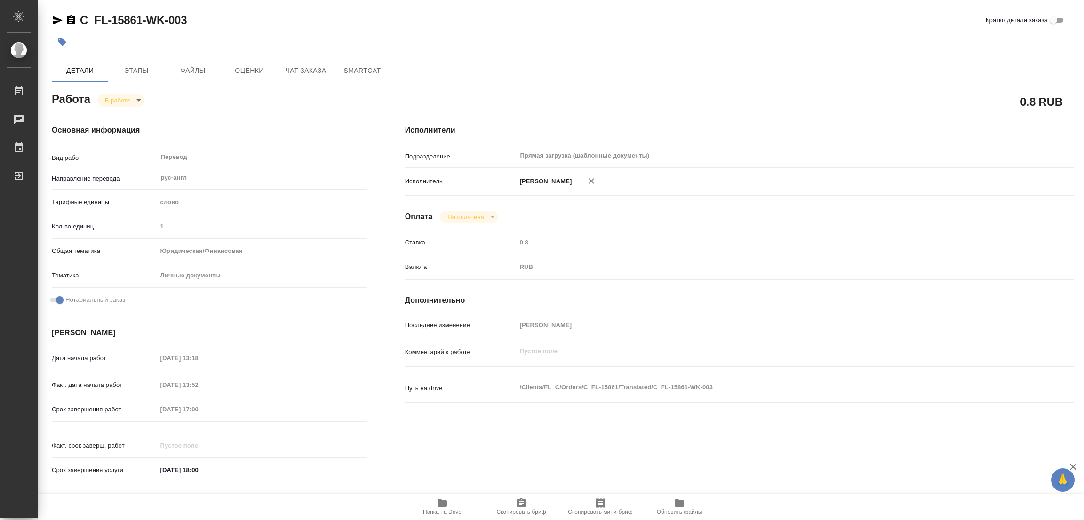
type input "0.8"
type input "RUB"
type input "[PERSON_NAME]"
type textarea "x"
type textarea "/Clients/FL_C/Orders/C_FL-15861/Translated/C_FL-15861-WK-003"
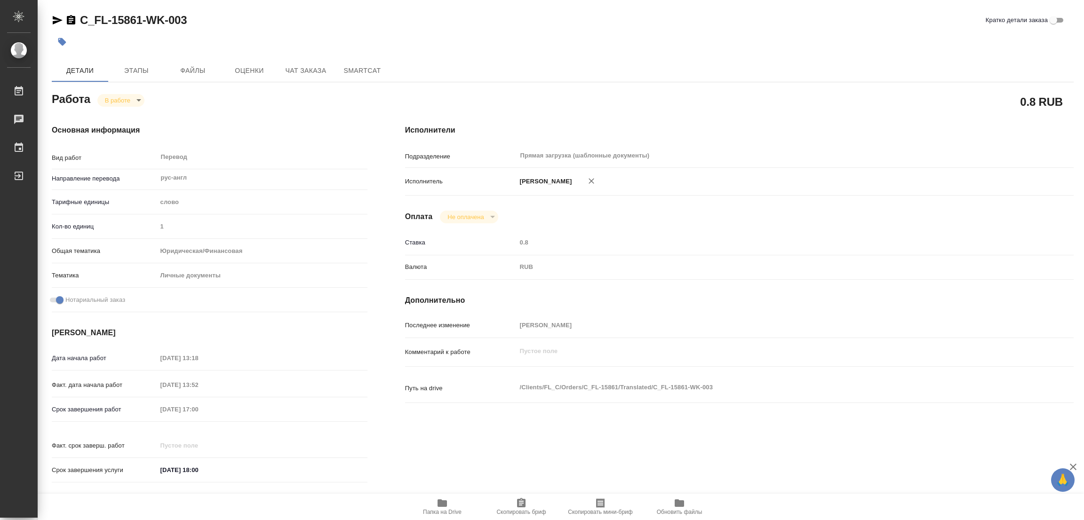
type textarea "x"
type input "C_FL-15861"
type input "Перевод Стандарт"
type input "Корректура, Постредактура машинного перевода, Редактура, Приёмка по качеству, П…"
type input "[PERSON_NAME]"
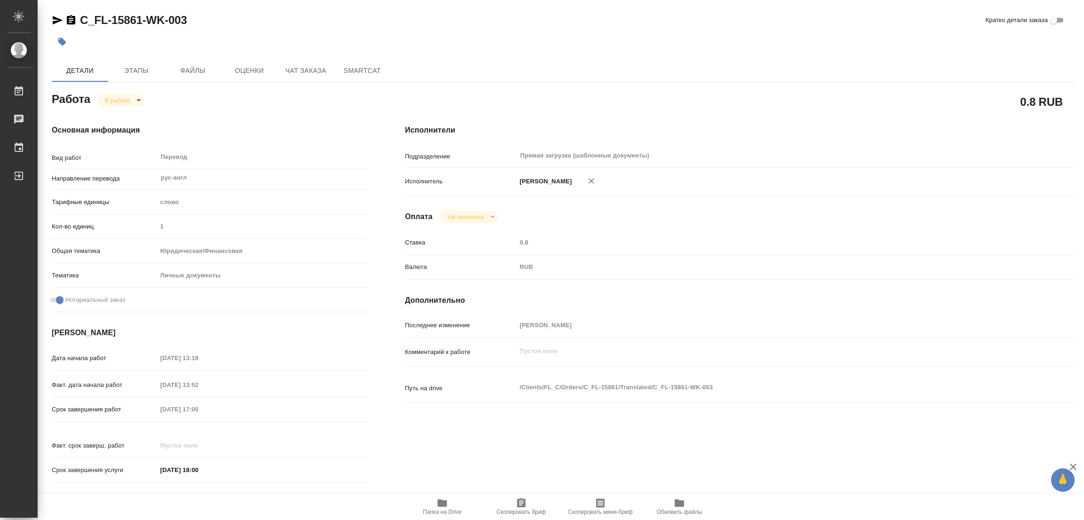
type input "/Clients/FL_C/Orders/C_FL-15861"
type textarea "[PERSON_NAME]"
type textarea "x"
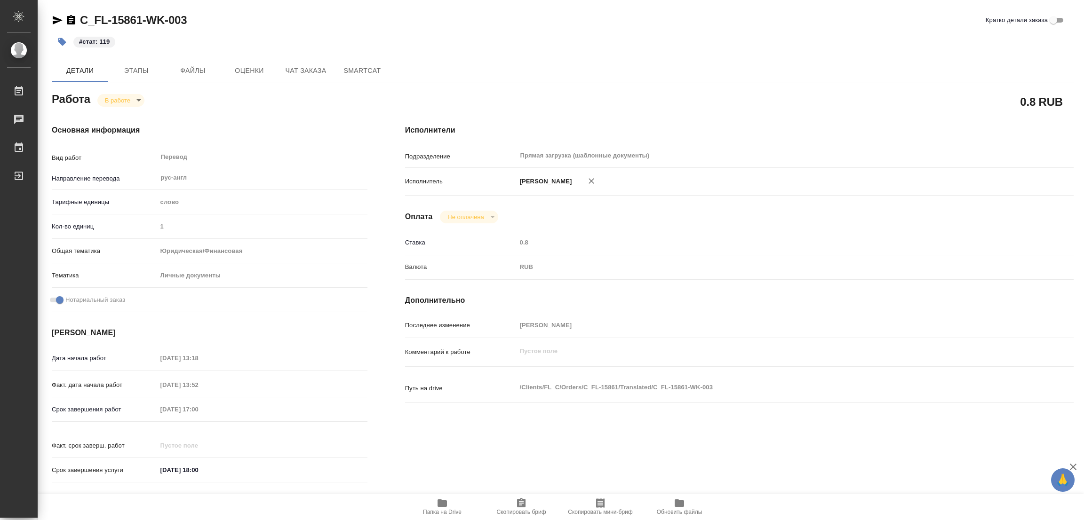
type textarea "x"
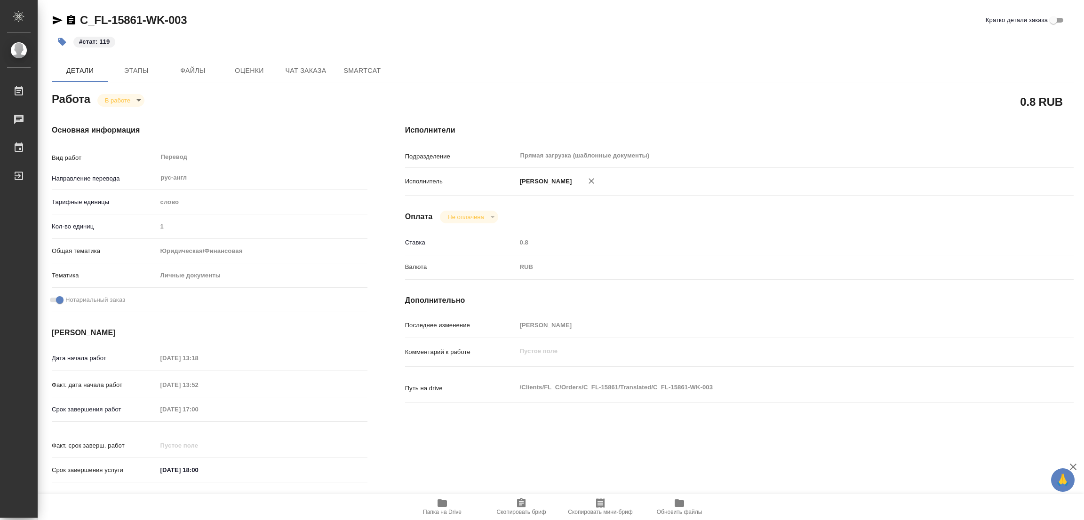
type textarea "x"
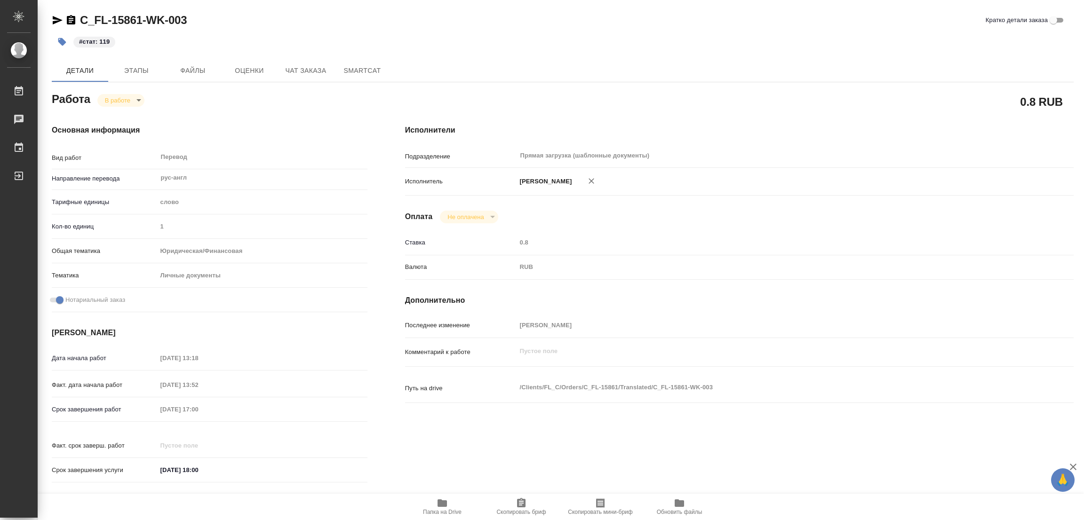
type textarea "x"
